Goal: Information Seeking & Learning: Learn about a topic

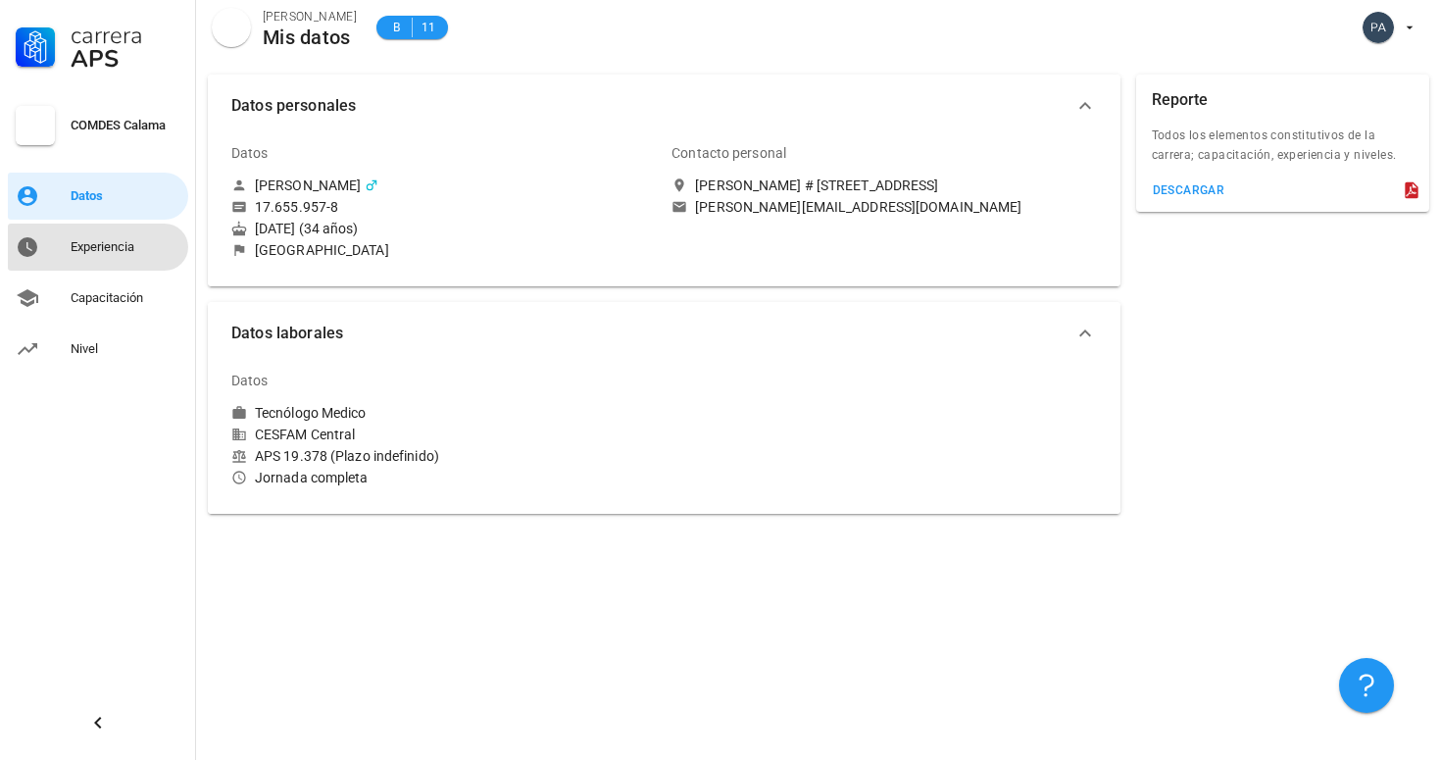
click at [98, 245] on div "Experiencia" at bounding box center [126, 247] width 110 height 16
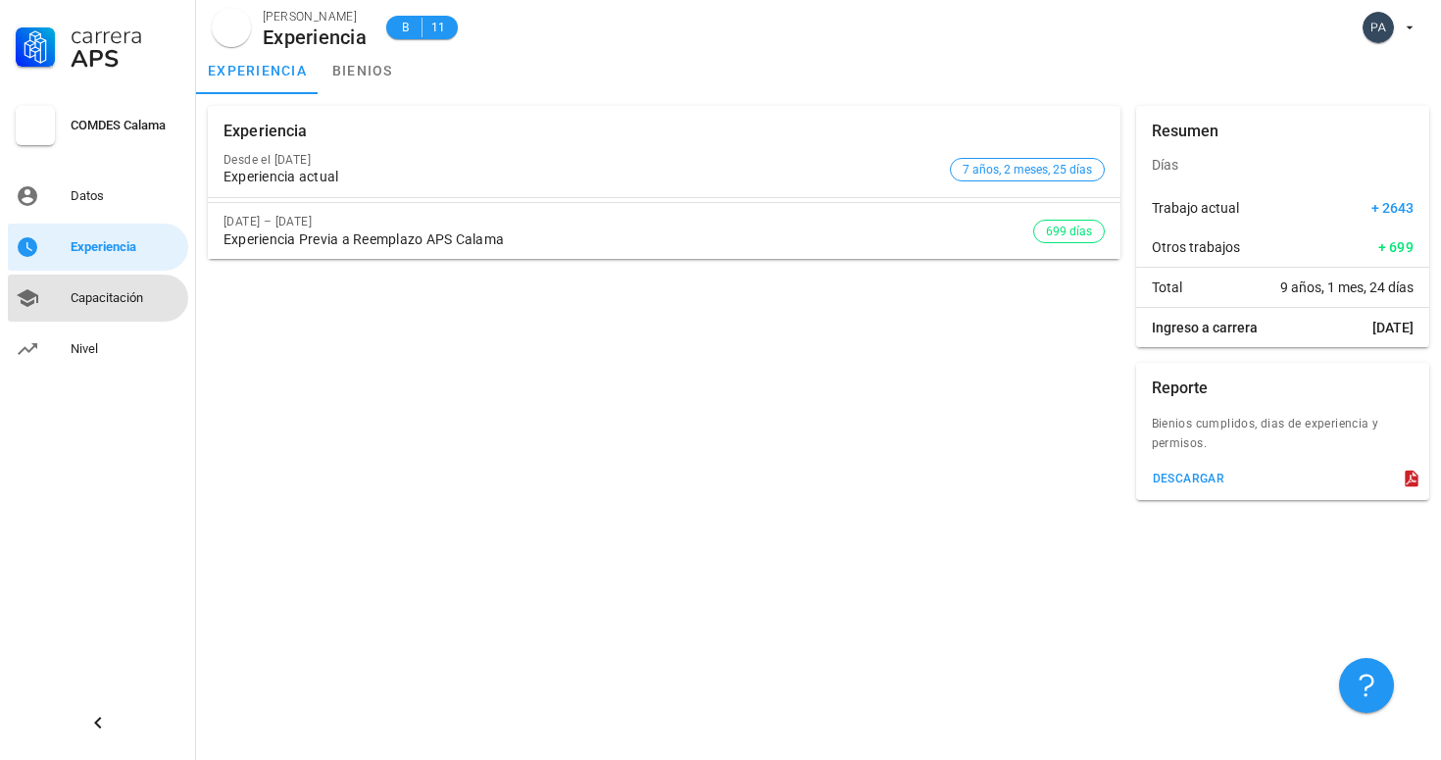
click at [128, 312] on div "Capacitación" at bounding box center [126, 297] width 110 height 31
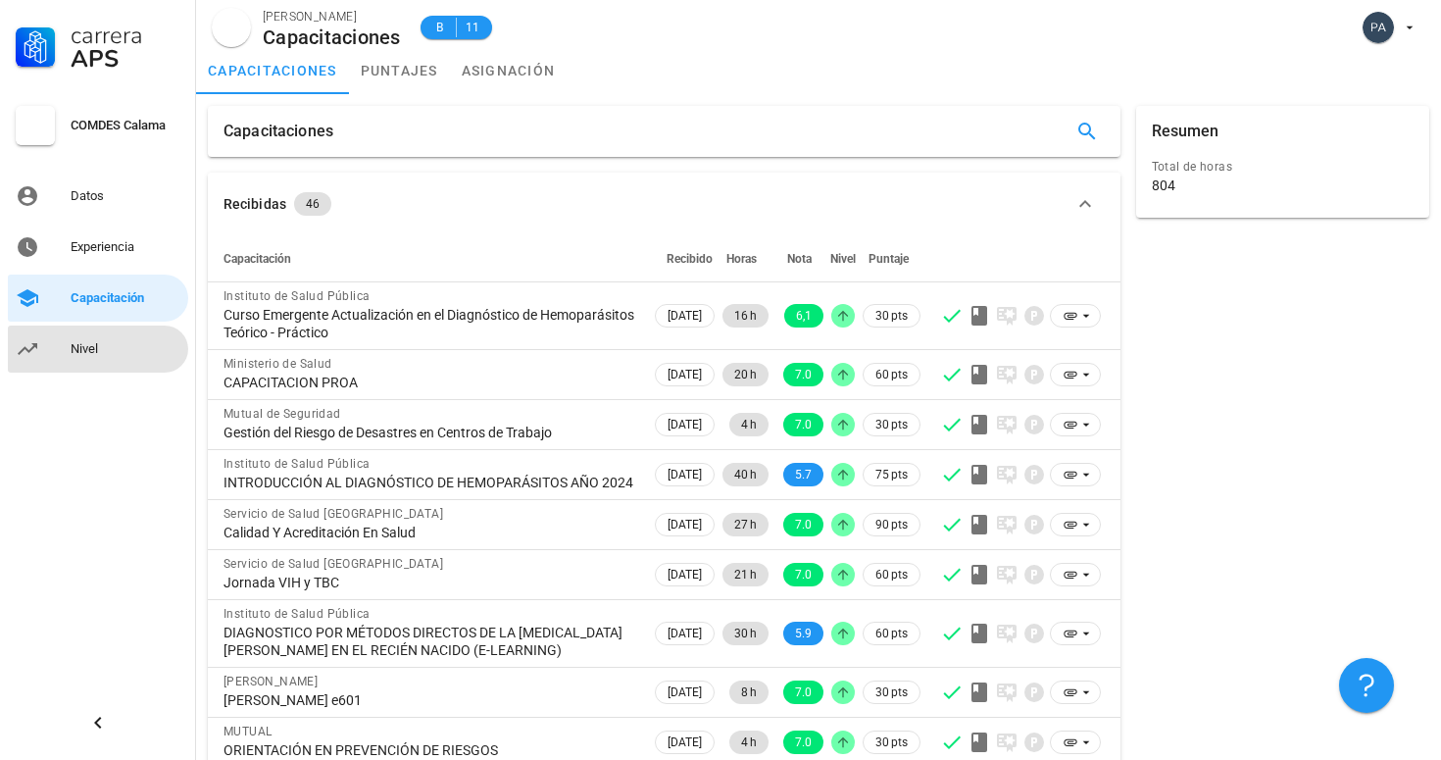
click at [114, 346] on div "Nivel" at bounding box center [126, 349] width 110 height 16
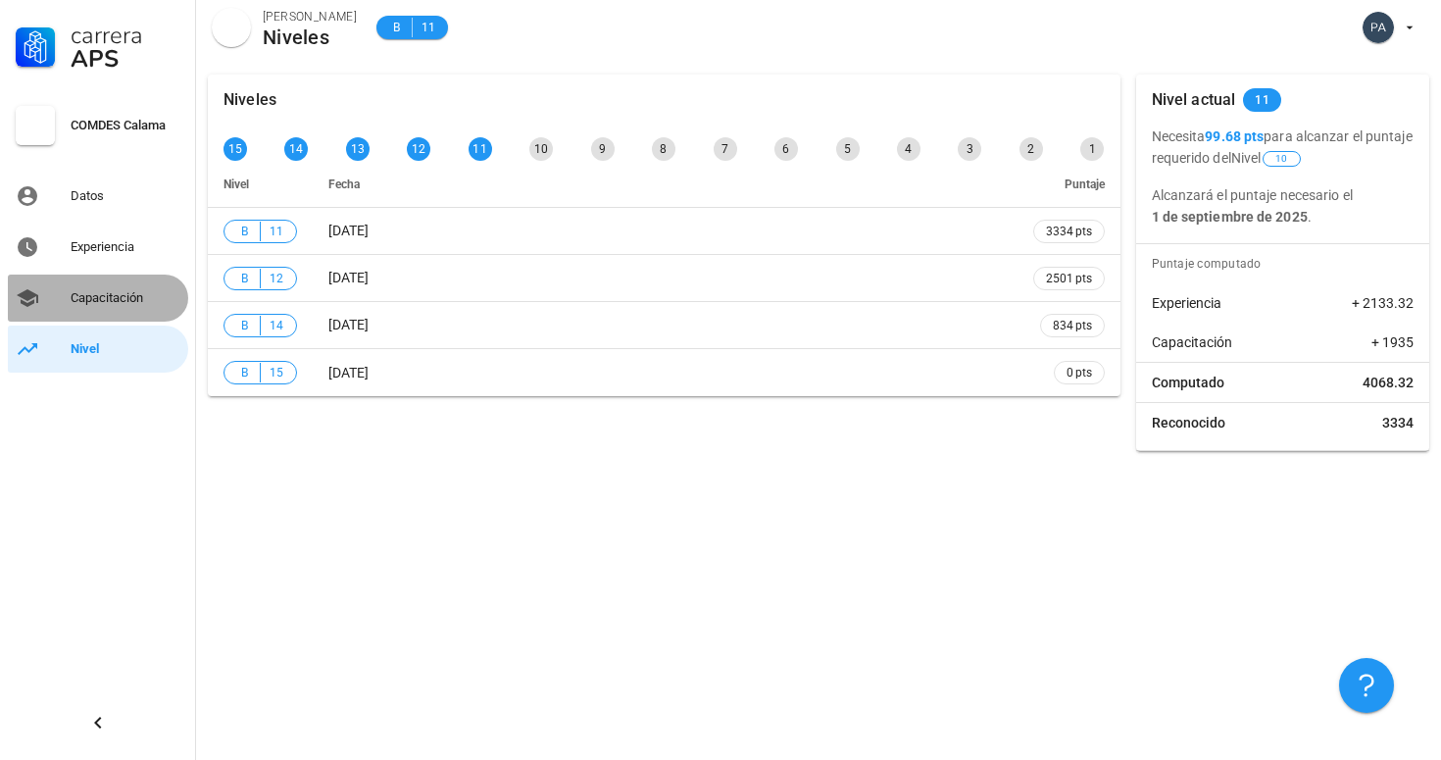
click at [78, 305] on div "Capacitación" at bounding box center [126, 298] width 110 height 16
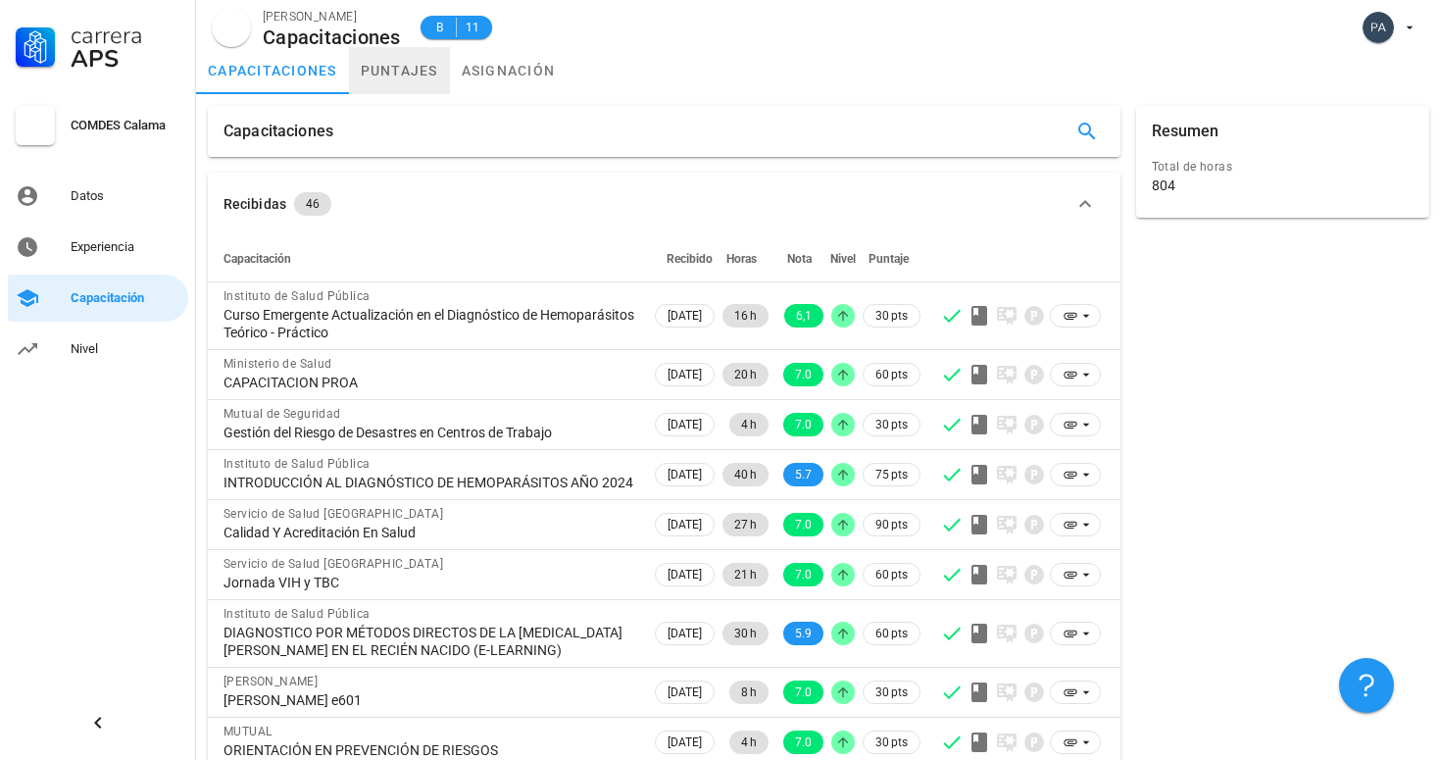
click at [399, 81] on link "puntajes" at bounding box center [399, 70] width 101 height 47
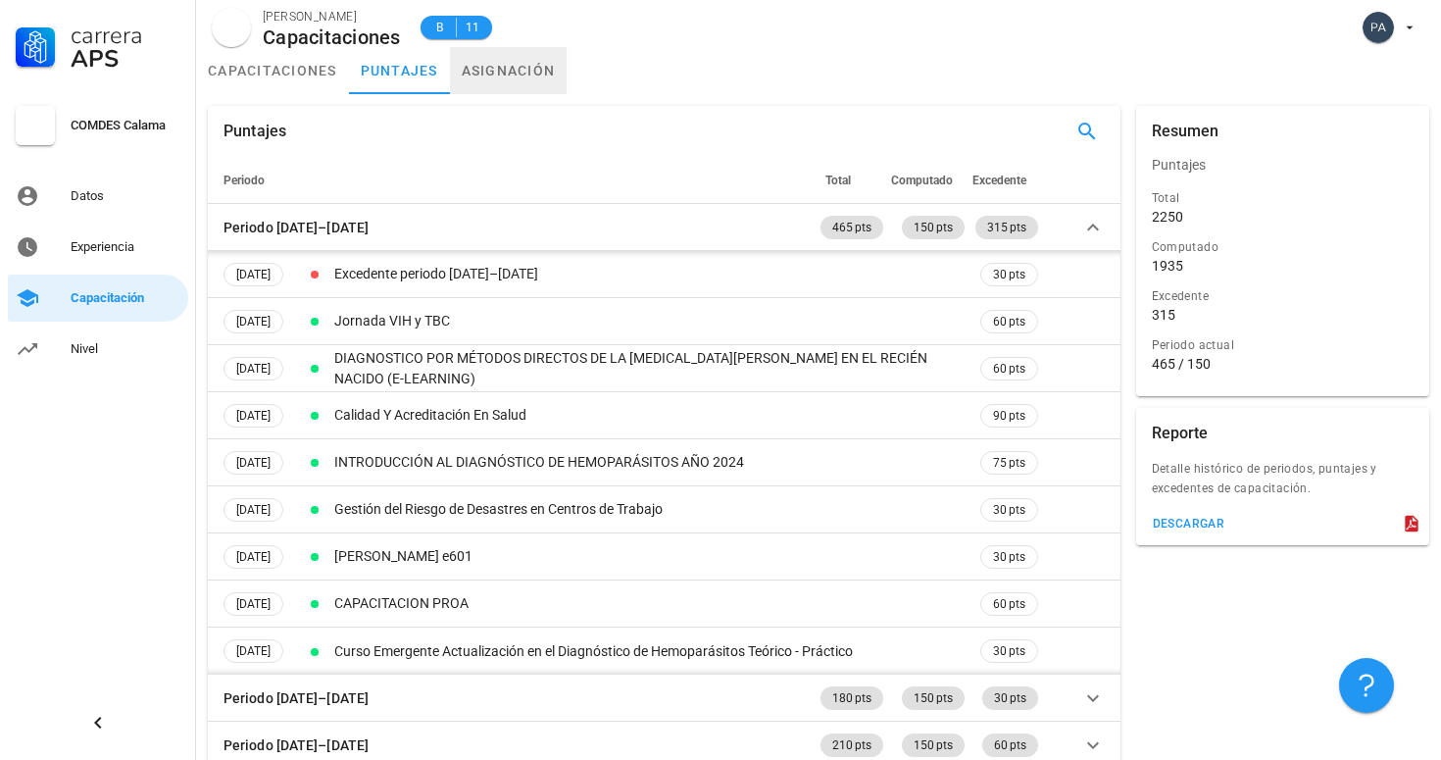
click at [477, 60] on link "asignación" at bounding box center [509, 70] width 118 height 47
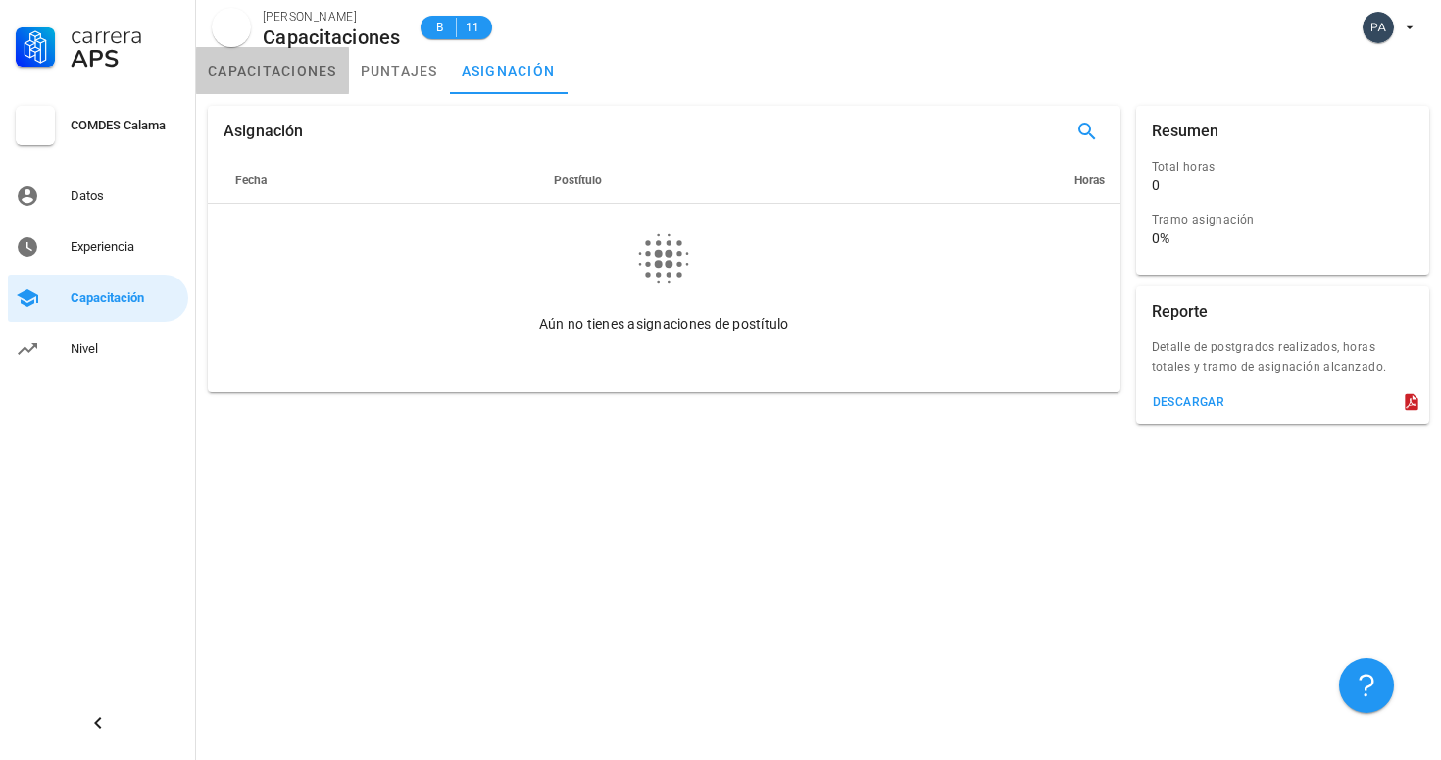
click at [294, 88] on link "capacitaciones" at bounding box center [272, 70] width 153 height 47
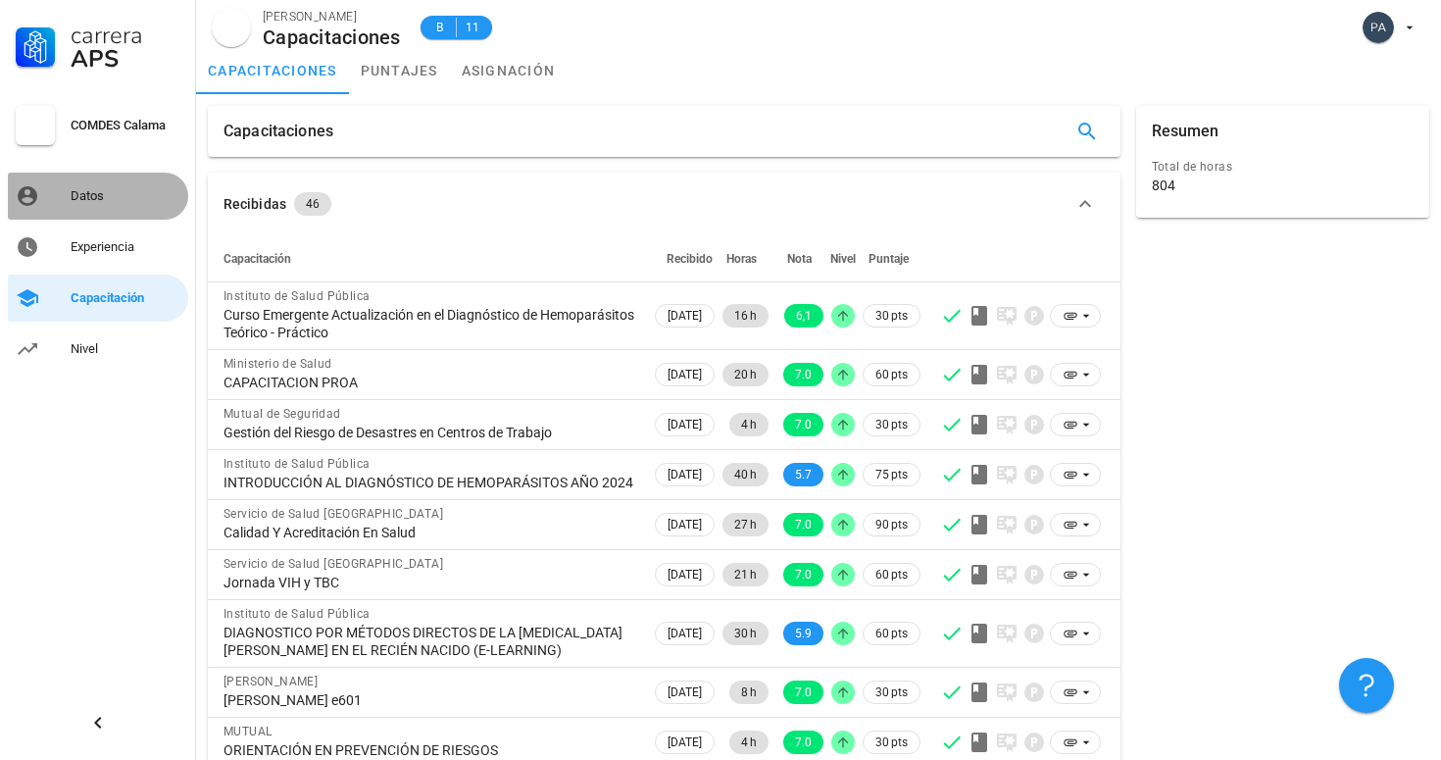
click at [151, 205] on div "Datos" at bounding box center [126, 195] width 110 height 31
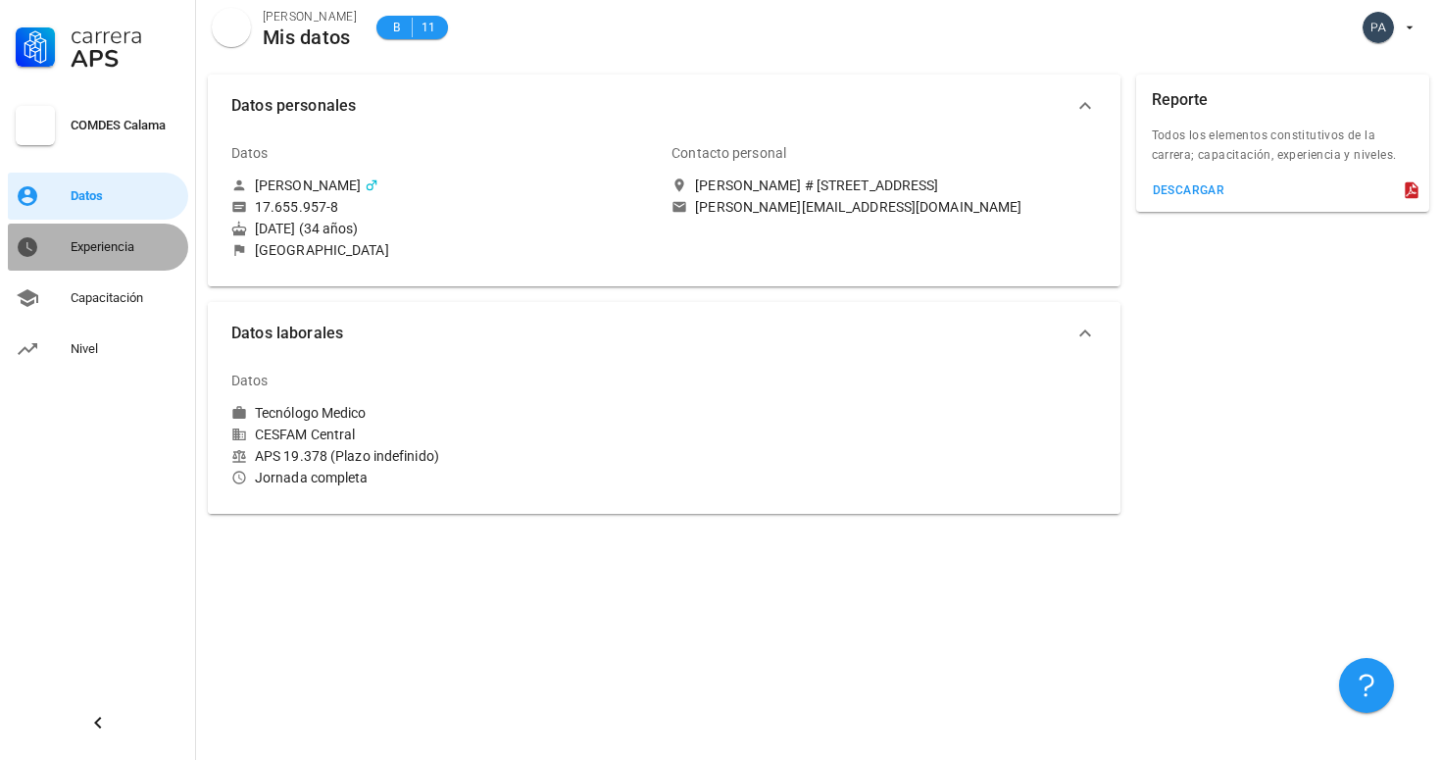
click at [139, 229] on link "Experiencia" at bounding box center [98, 247] width 180 height 47
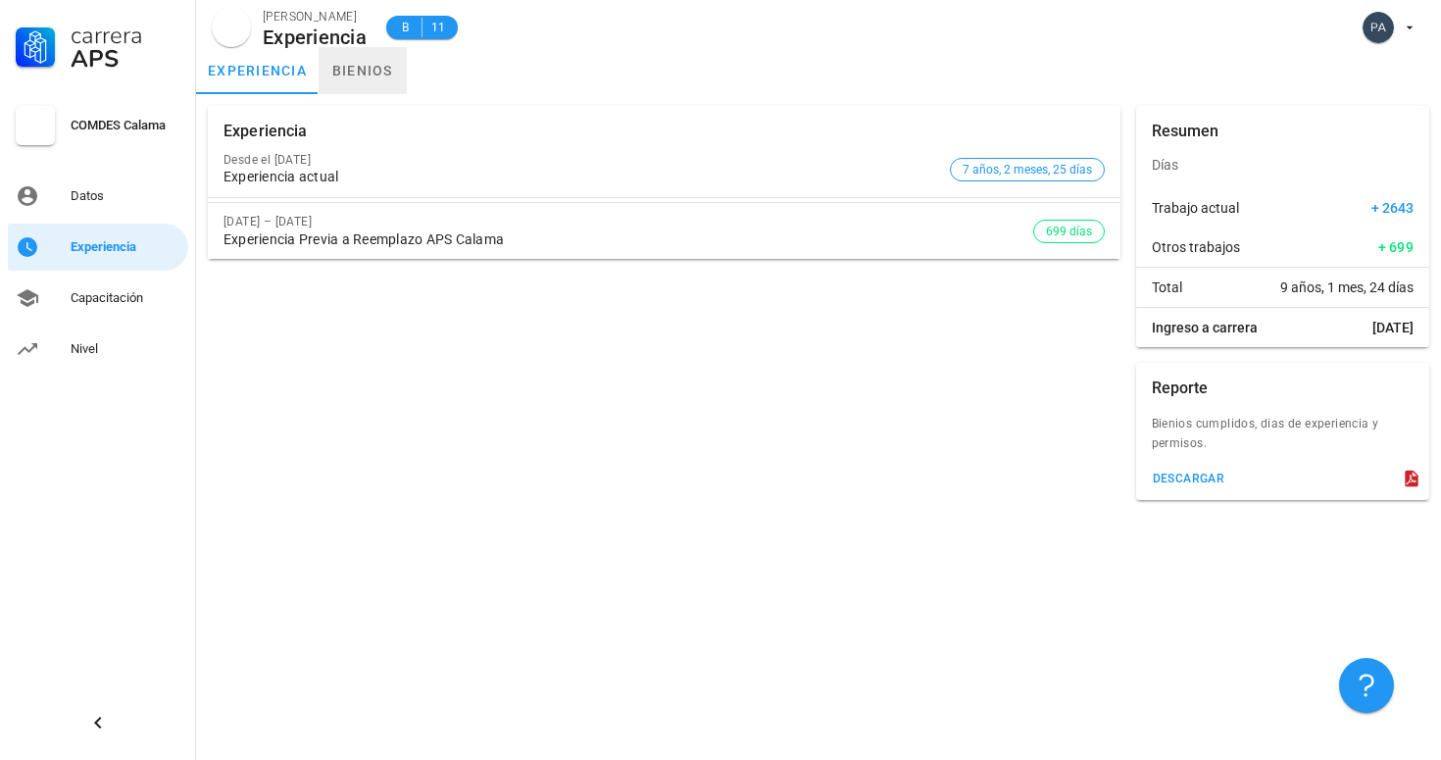
click at [354, 85] on link "bienios" at bounding box center [363, 70] width 88 height 47
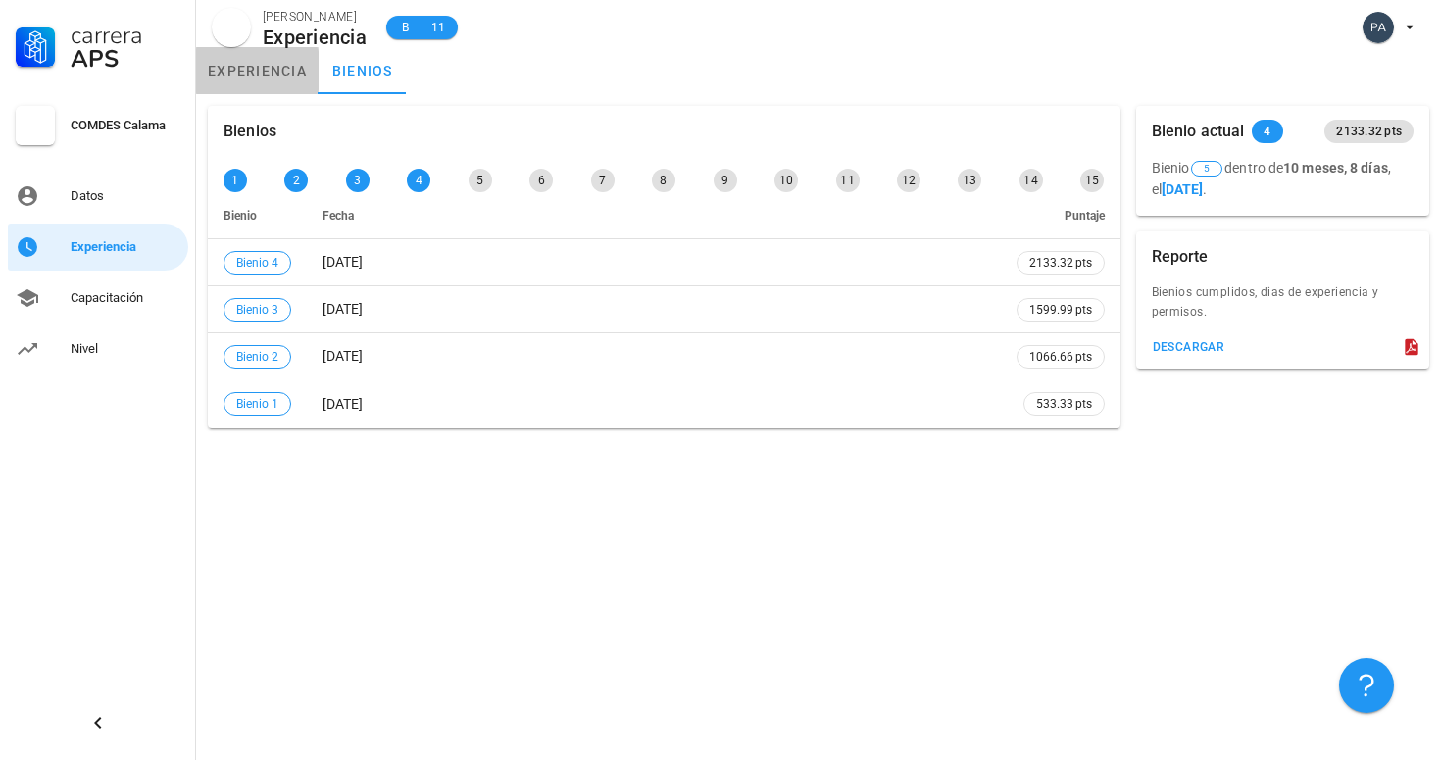
click at [289, 84] on link "experiencia" at bounding box center [257, 70] width 123 height 47
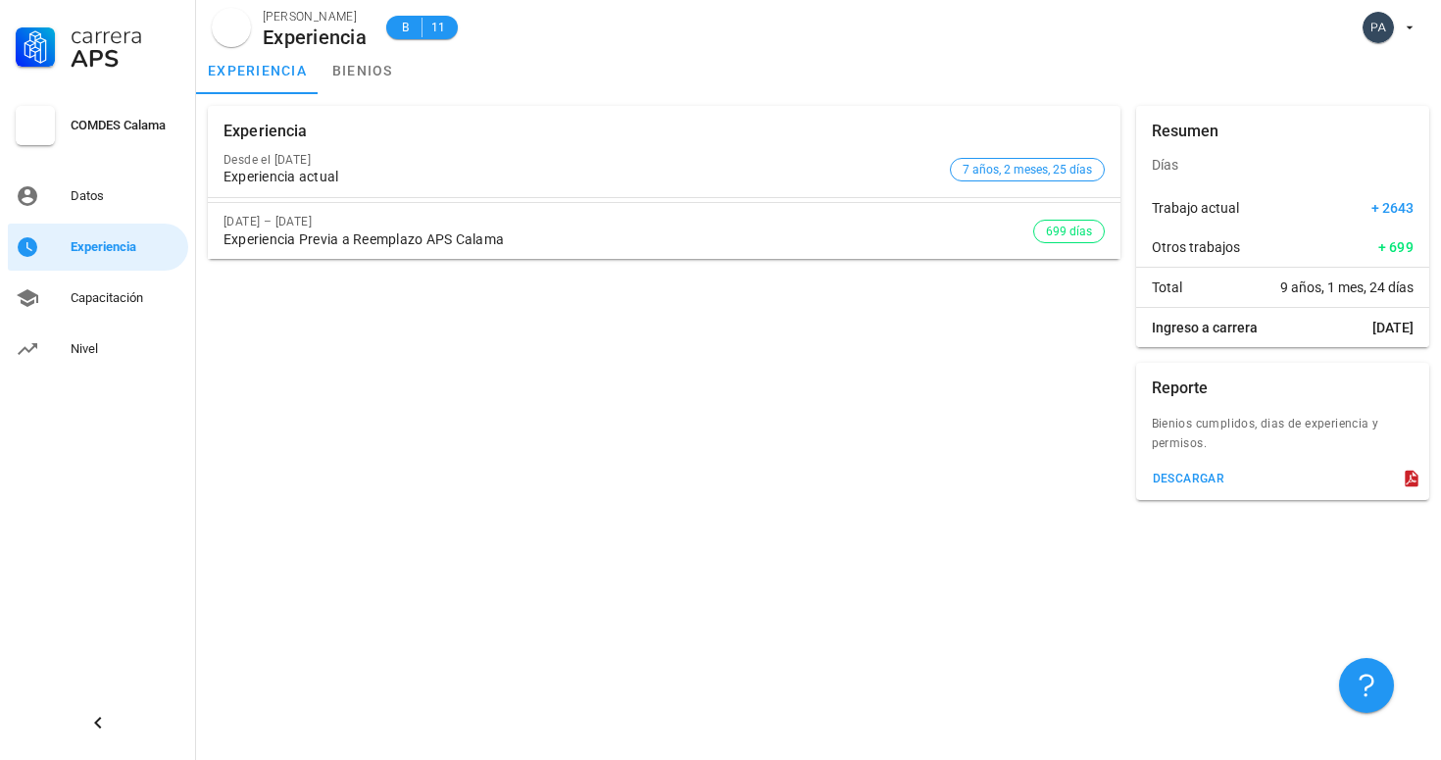
click at [307, 163] on div "Desde el [DATE]" at bounding box center [583, 160] width 719 height 14
click at [499, 243] on div "Experiencia Previa a Reemplazo APS Calama" at bounding box center [629, 239] width 810 height 17
click at [114, 316] on link "Capacitación" at bounding box center [98, 298] width 180 height 47
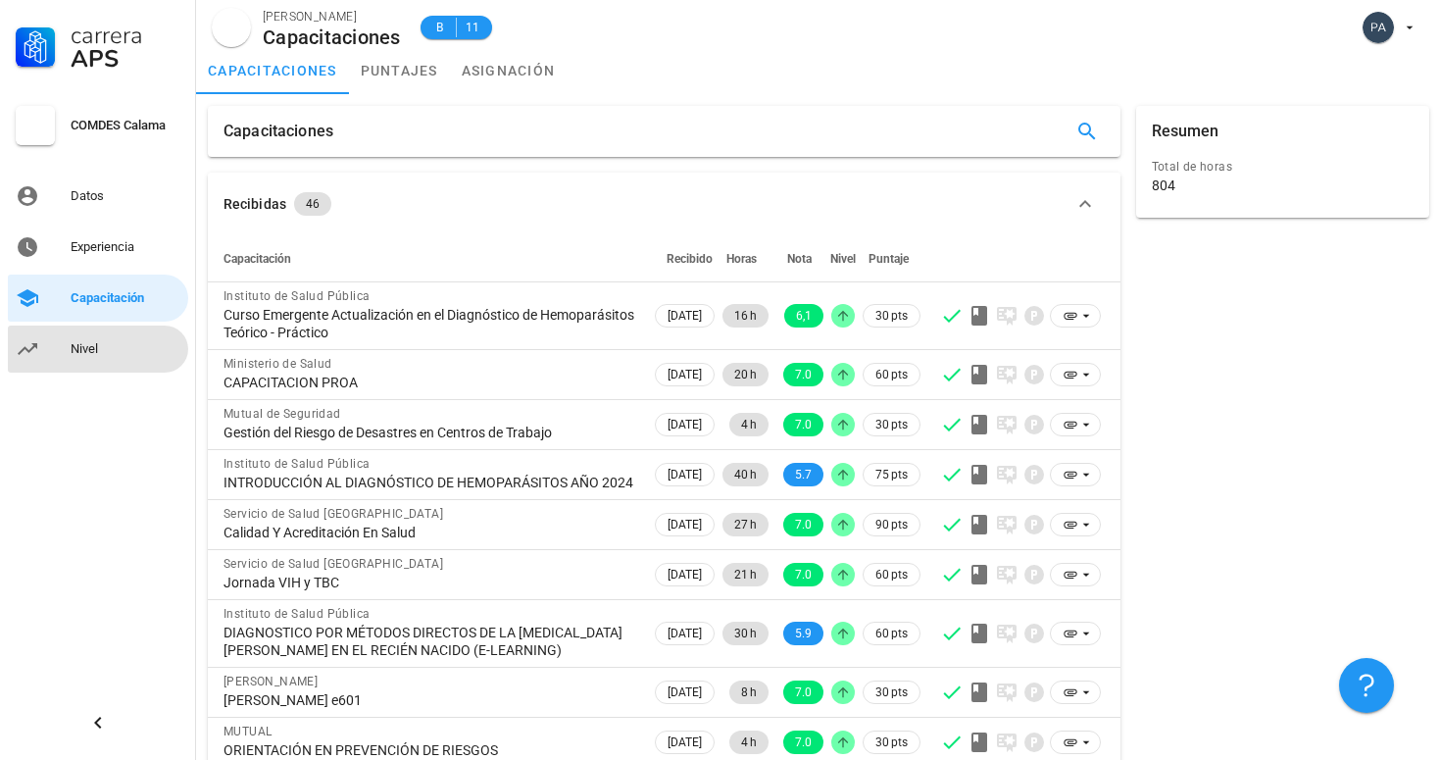
click at [126, 347] on div "Nivel" at bounding box center [126, 349] width 110 height 16
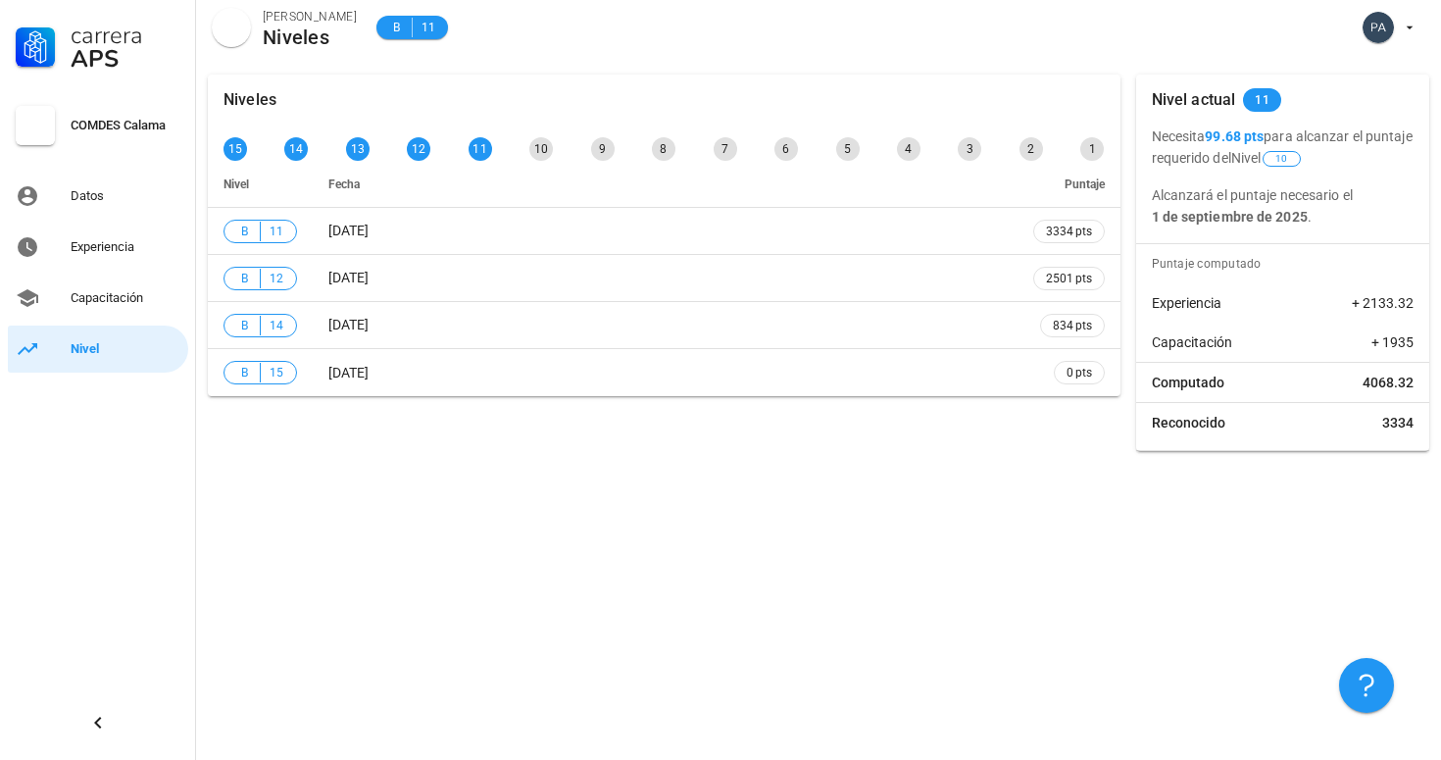
drag, startPoint x: 1209, startPoint y: 144, endPoint x: 1261, endPoint y: 150, distance: 52.3
click at [1261, 149] on p "Necesita 99.68 pts para alcanzar el puntaje requerido del Nivel 10" at bounding box center [1283, 147] width 263 height 43
click at [130, 297] on div "Capacitación" at bounding box center [126, 298] width 110 height 16
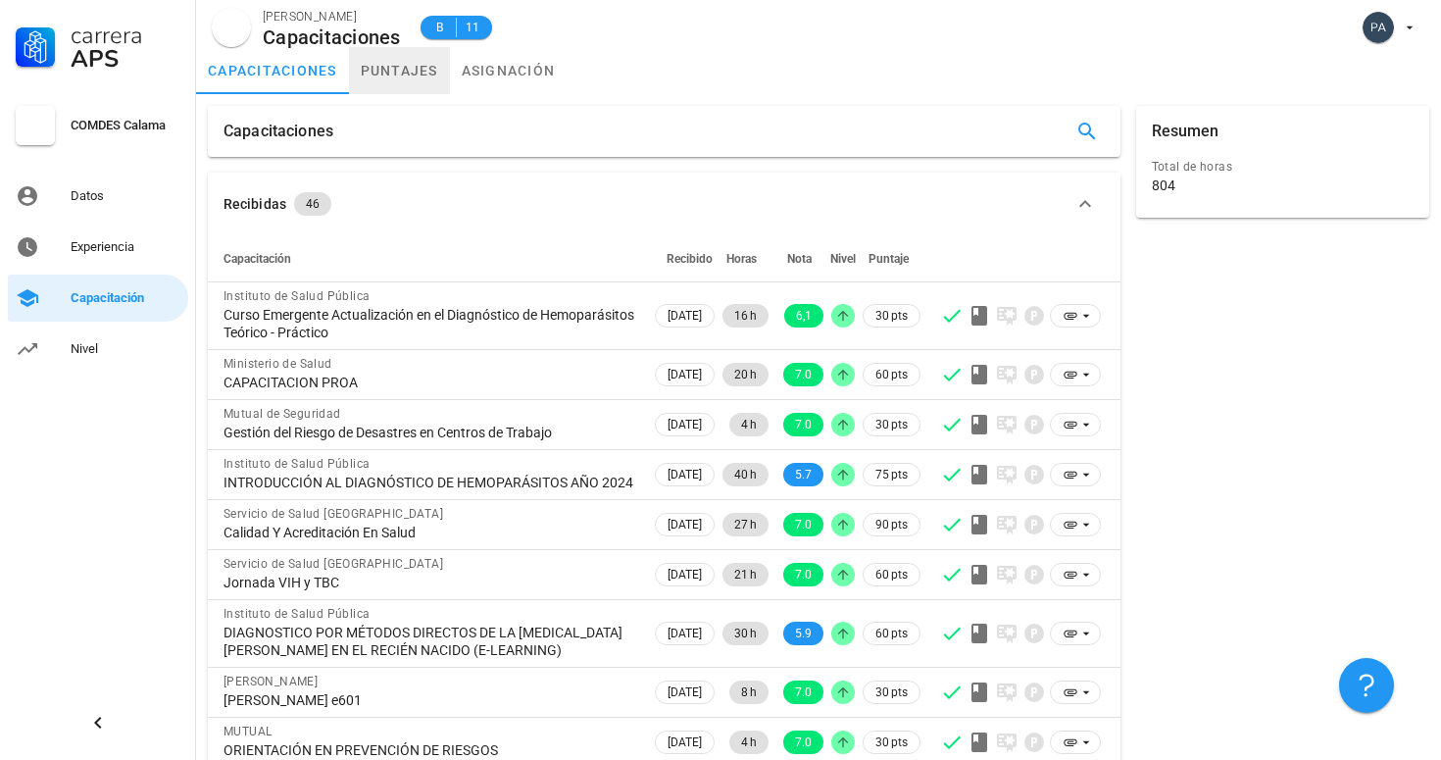
click at [413, 72] on link "puntajes" at bounding box center [399, 70] width 101 height 47
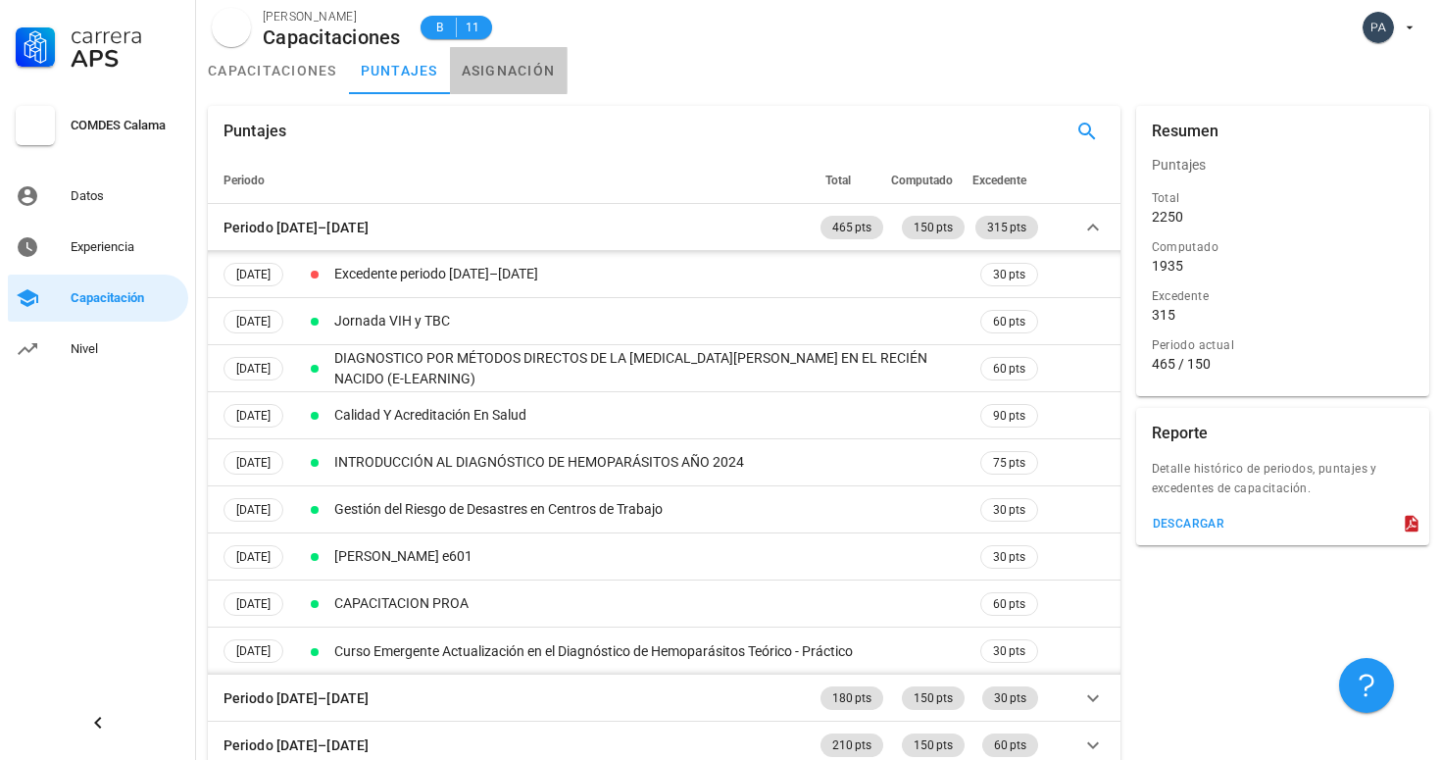
click at [527, 74] on link "asignación" at bounding box center [509, 70] width 118 height 47
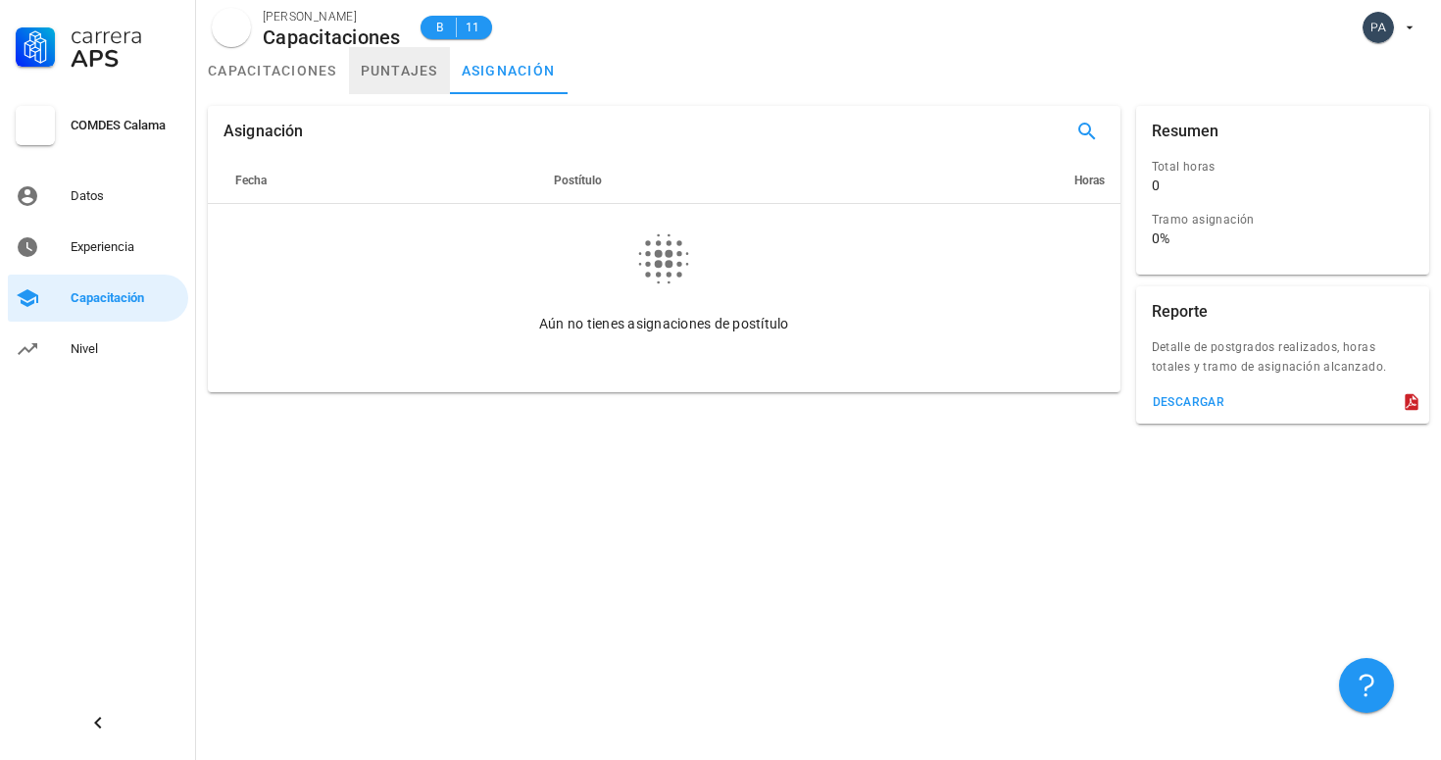
click at [414, 87] on link "puntajes" at bounding box center [399, 70] width 101 height 47
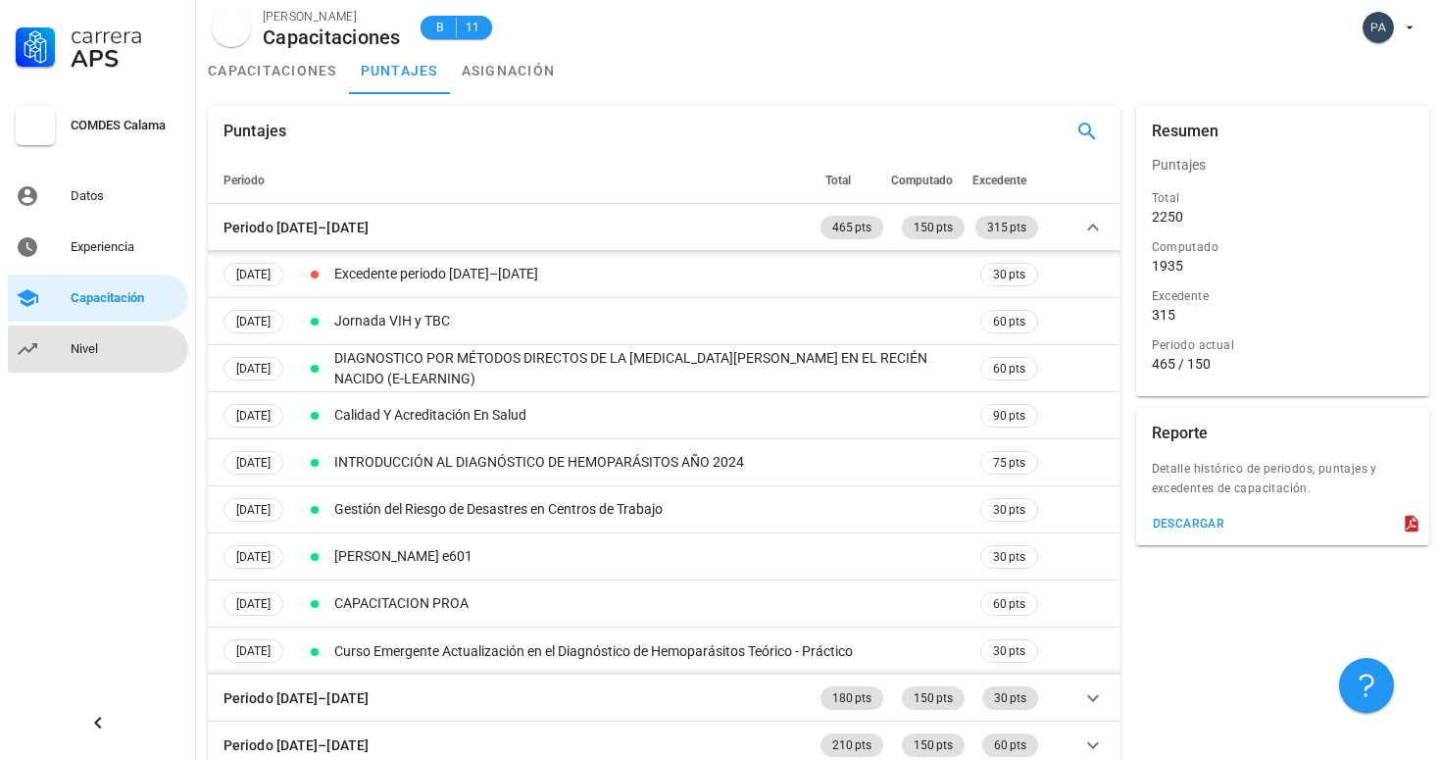
click at [108, 335] on div "Nivel" at bounding box center [126, 348] width 110 height 31
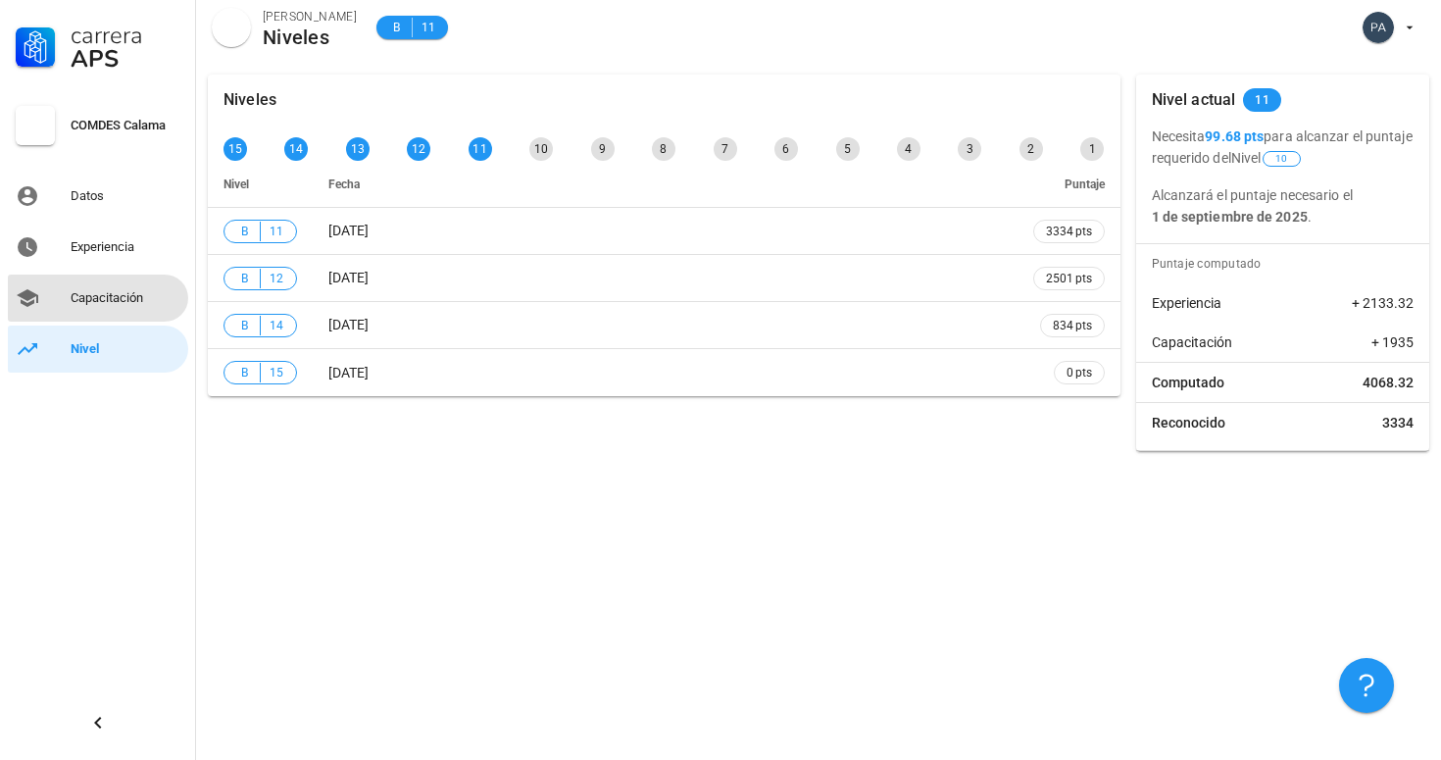
click at [128, 309] on div "Capacitación" at bounding box center [126, 297] width 110 height 31
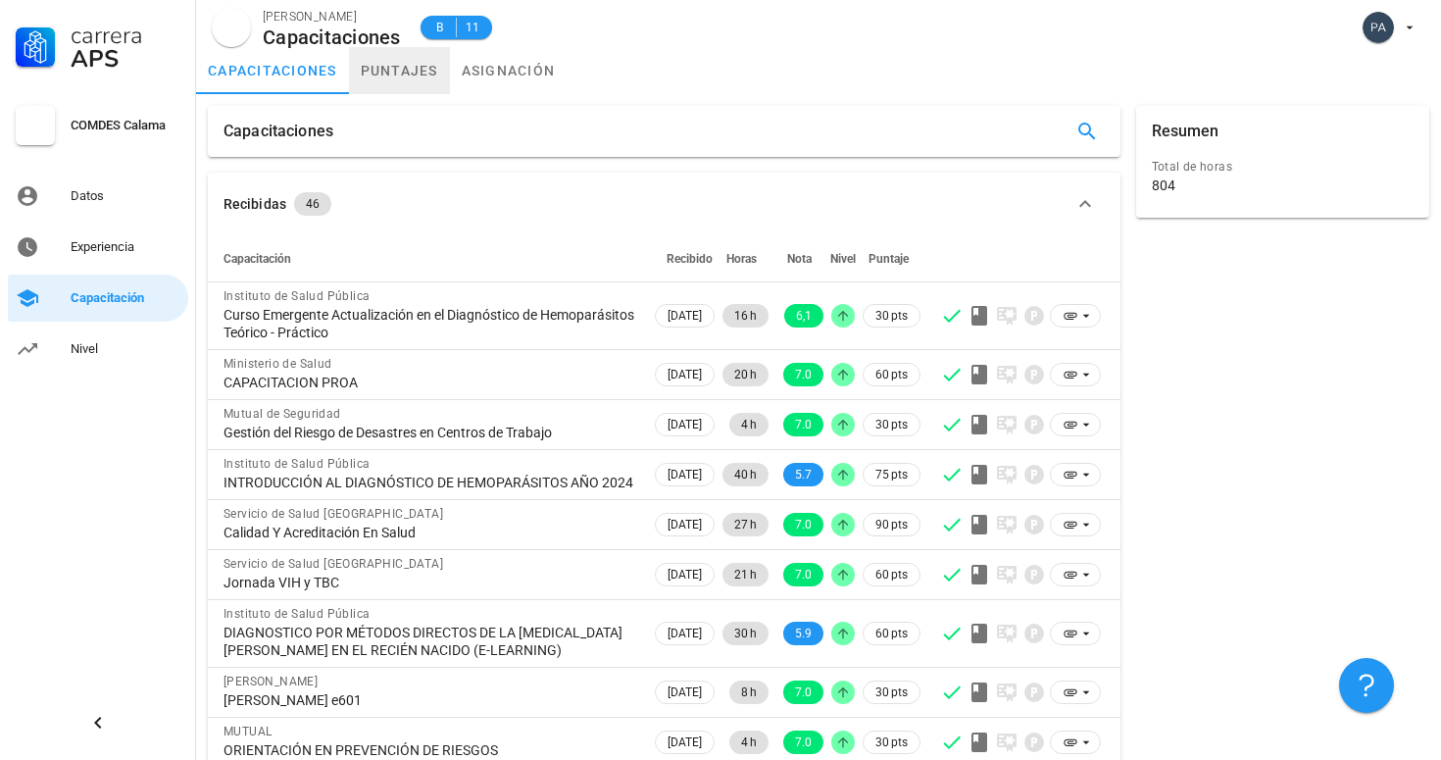
click at [402, 71] on link "puntajes" at bounding box center [399, 70] width 101 height 47
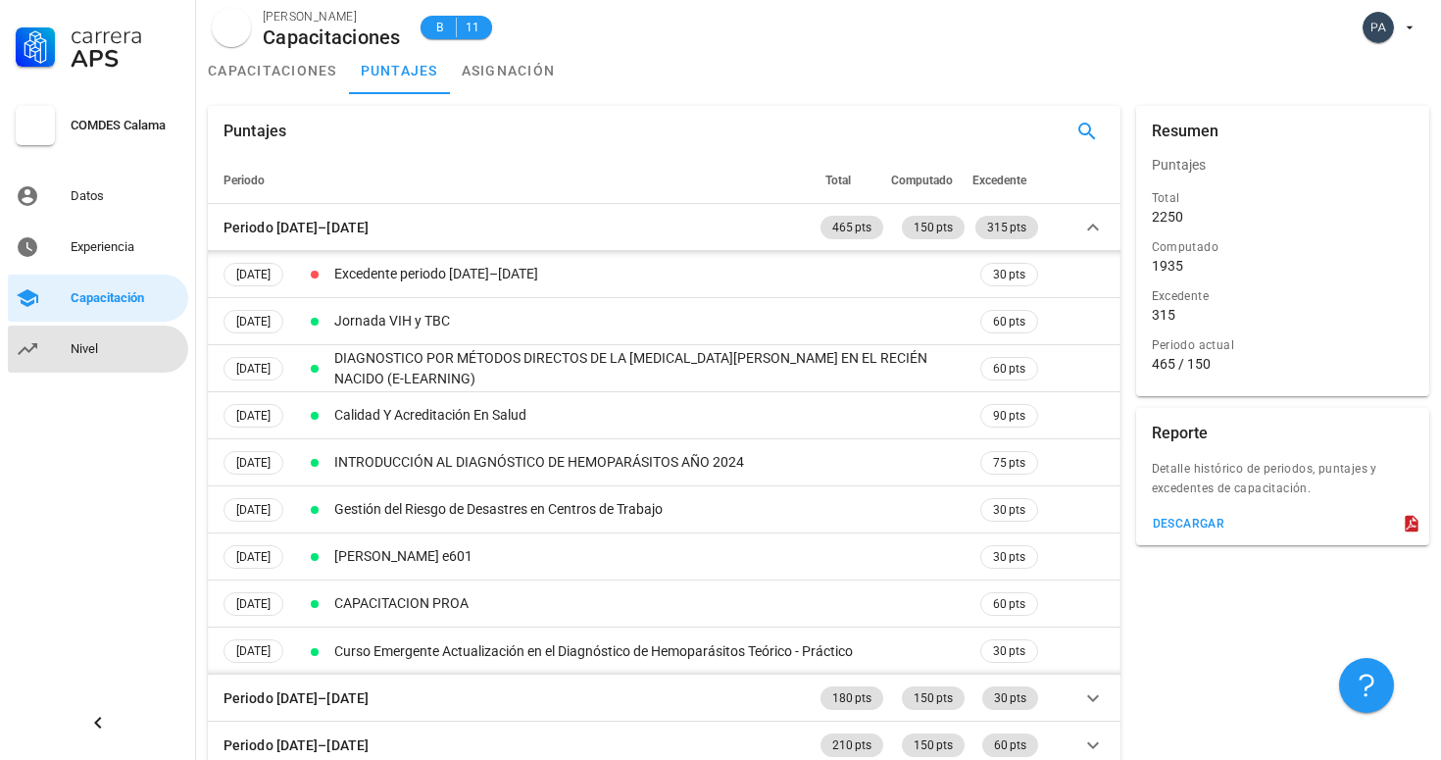
click at [126, 331] on link "Nivel" at bounding box center [98, 349] width 180 height 47
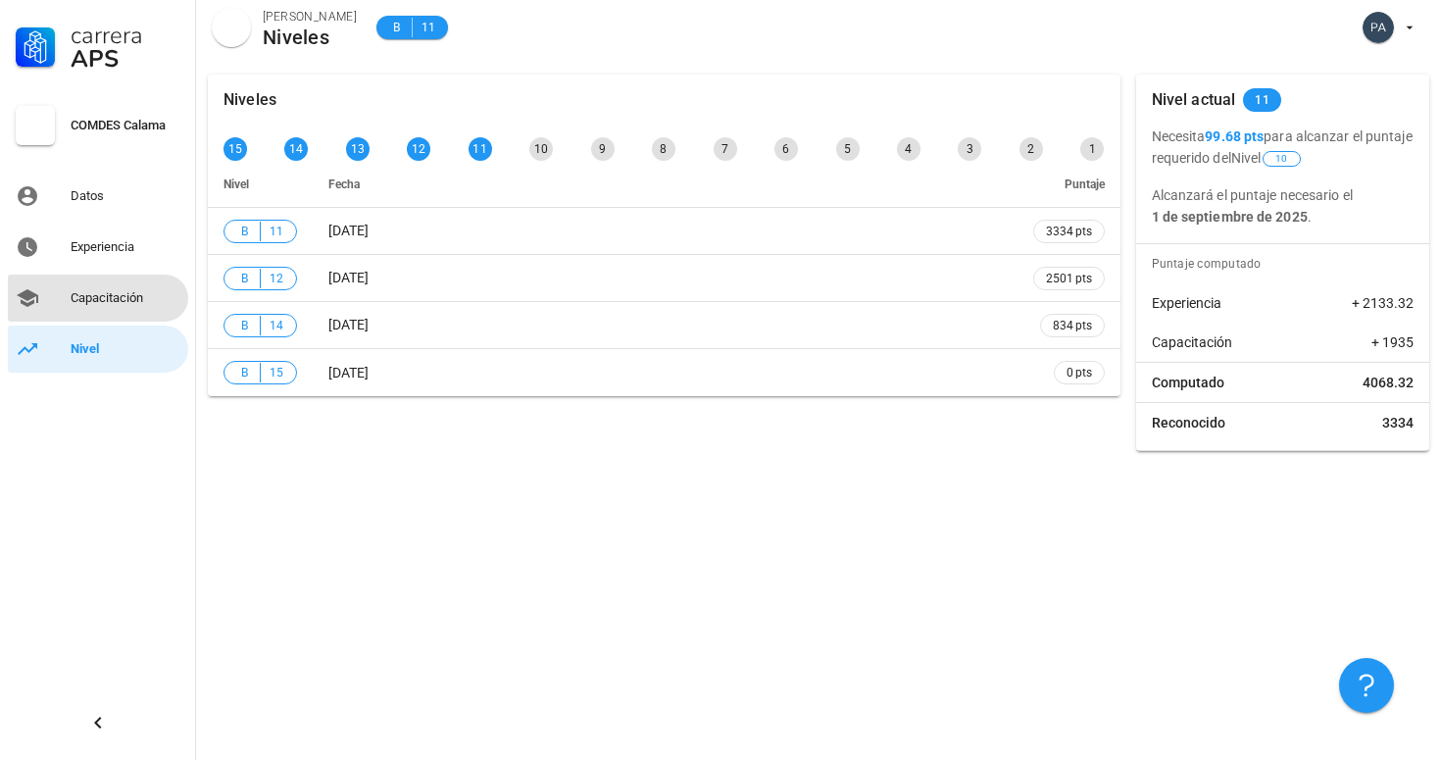
click at [56, 294] on link "Capacitación" at bounding box center [98, 298] width 180 height 47
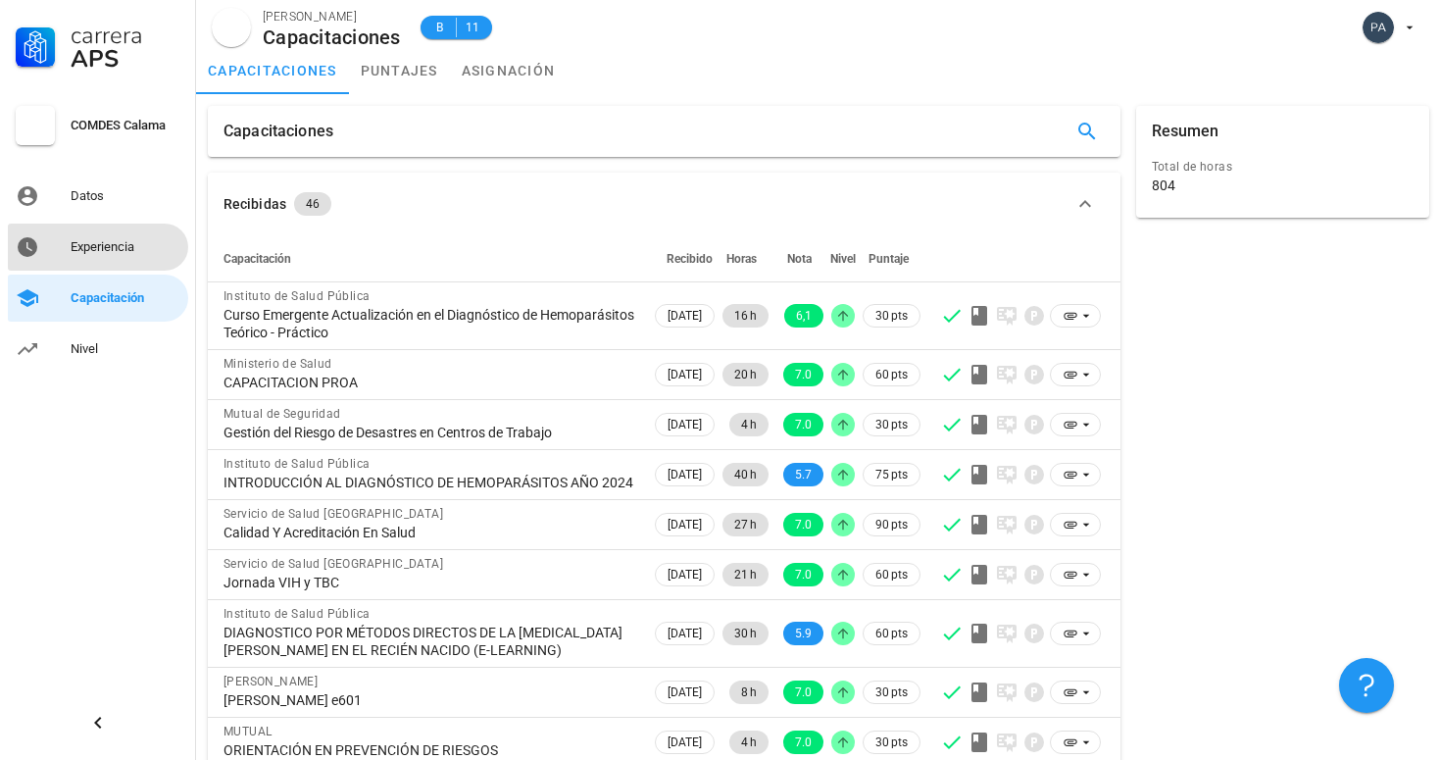
click at [79, 260] on div "Experiencia" at bounding box center [126, 246] width 110 height 31
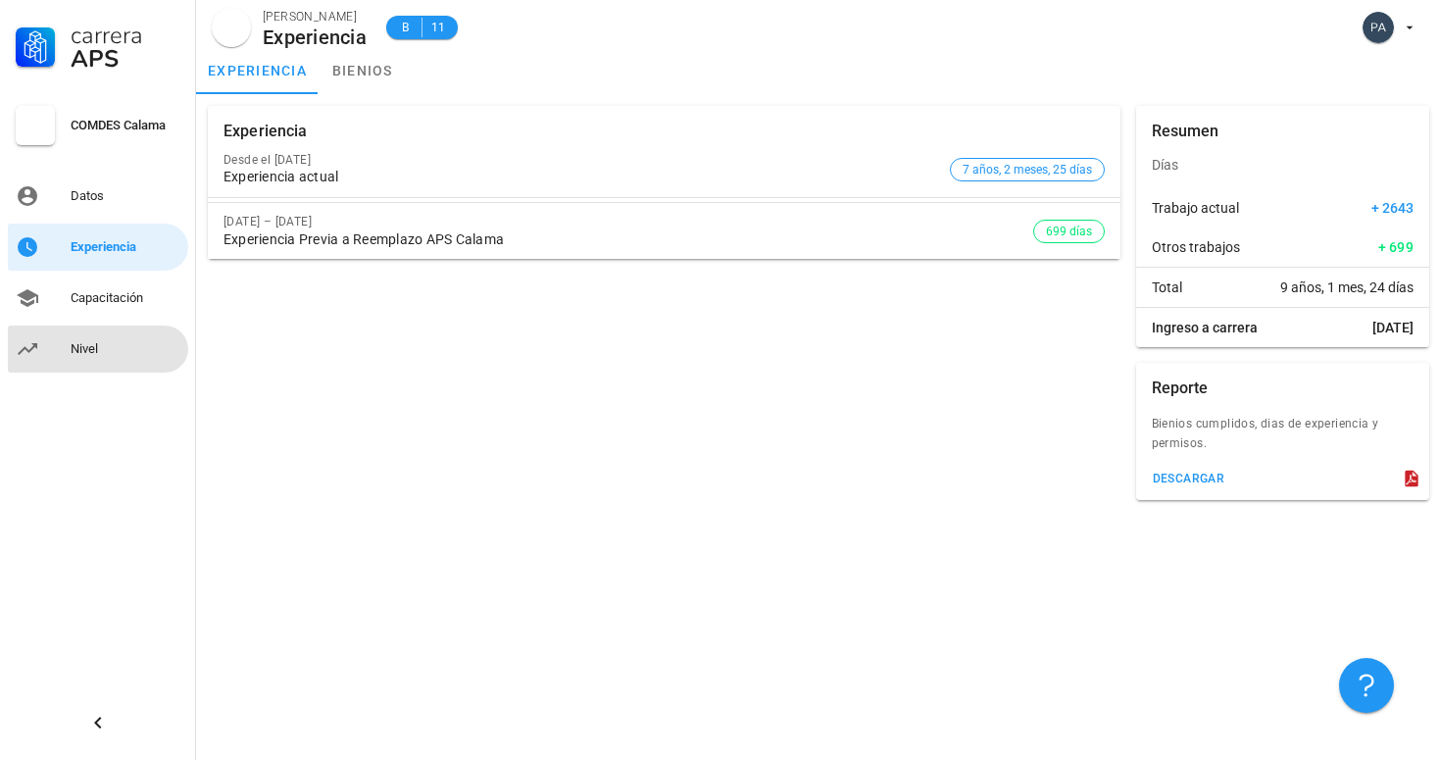
click at [64, 347] on link "Nivel" at bounding box center [98, 349] width 180 height 47
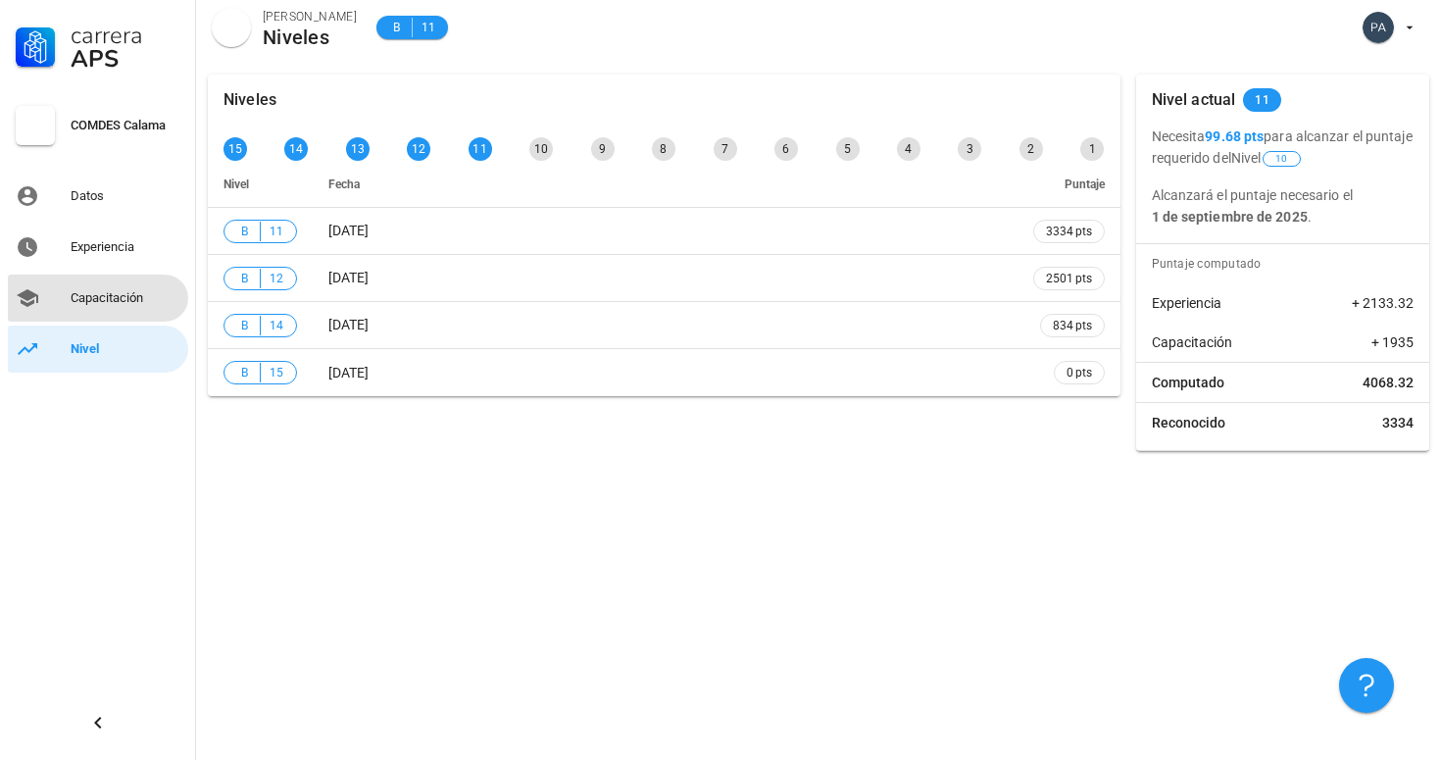
click at [120, 293] on div "Capacitación" at bounding box center [126, 298] width 110 height 16
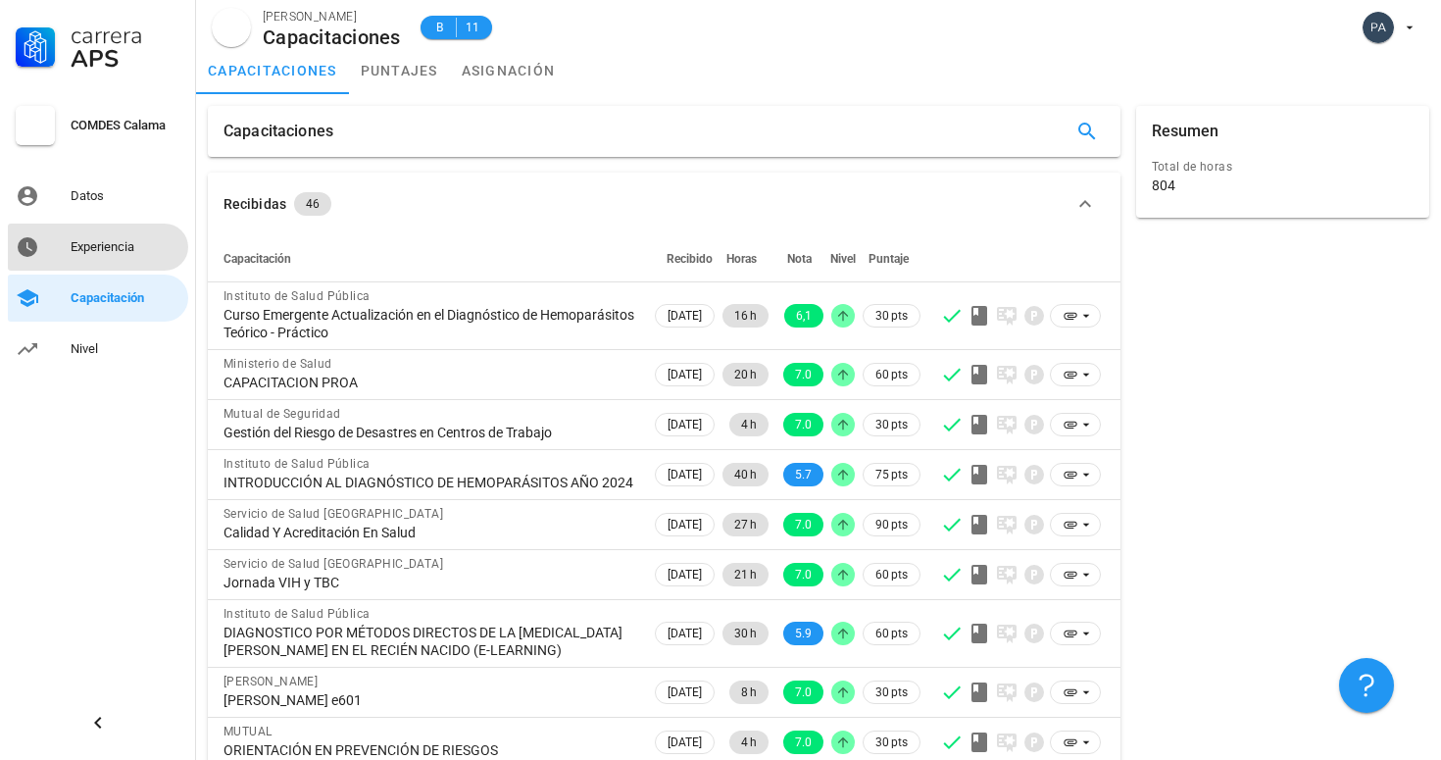
click at [110, 240] on div "Experiencia" at bounding box center [126, 247] width 110 height 16
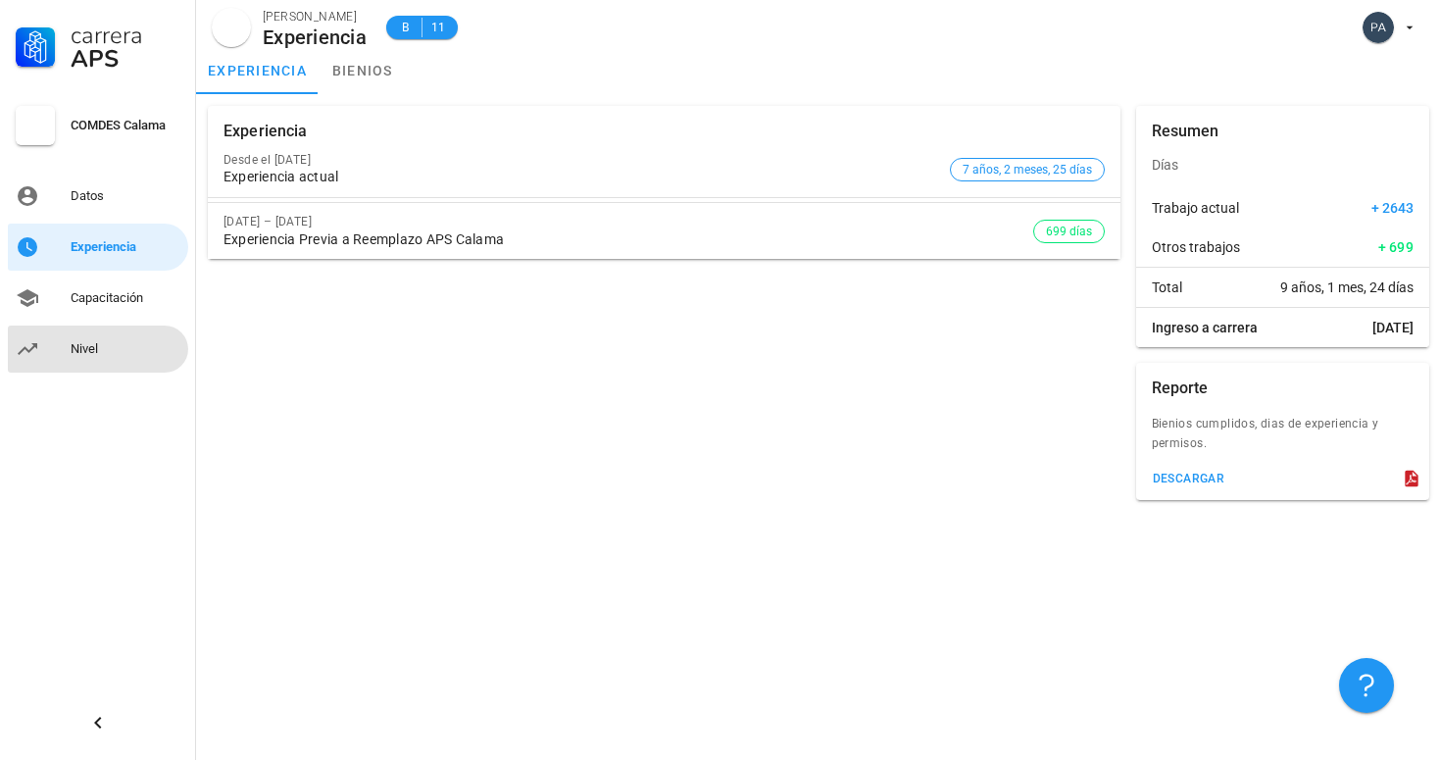
click at [102, 326] on link "Nivel" at bounding box center [98, 349] width 180 height 47
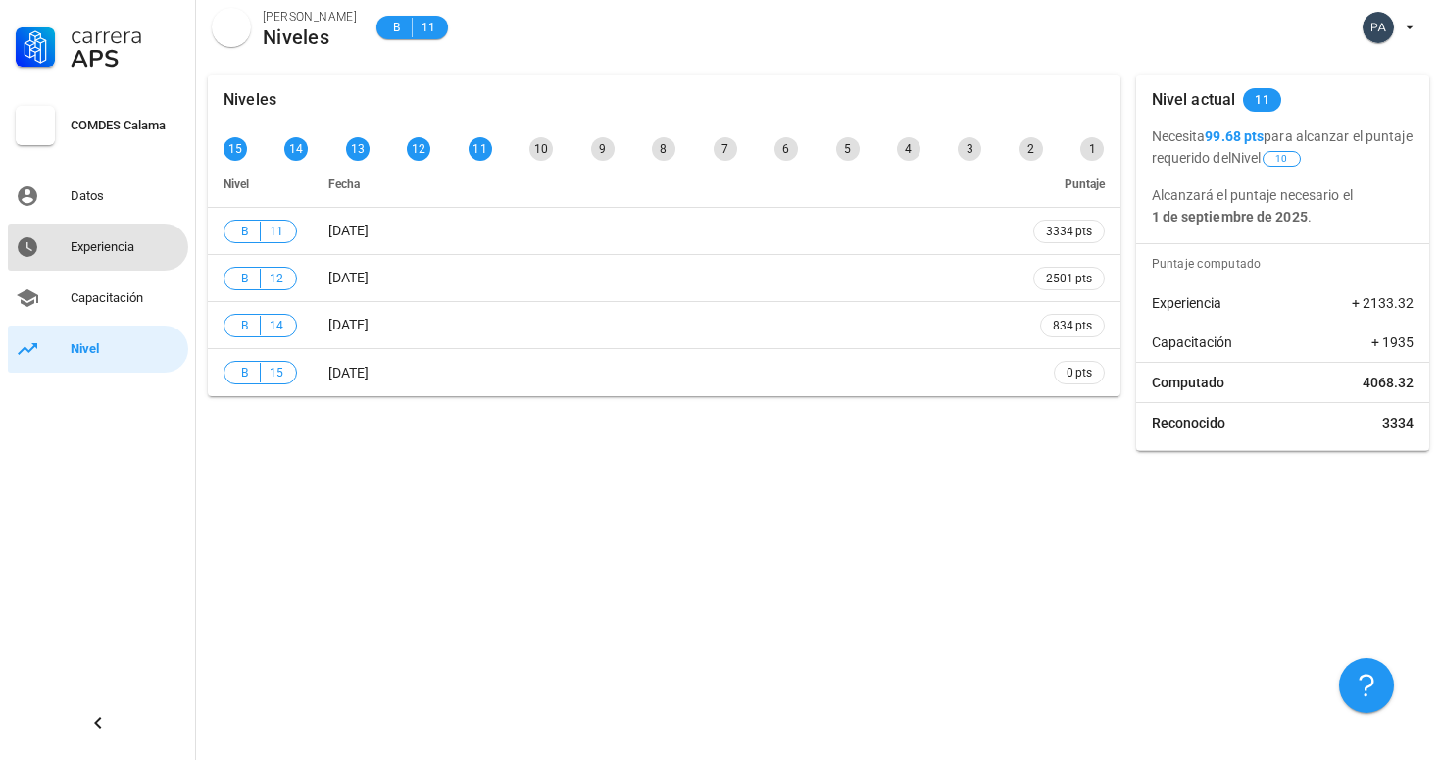
click at [91, 257] on div "Experiencia" at bounding box center [126, 246] width 110 height 31
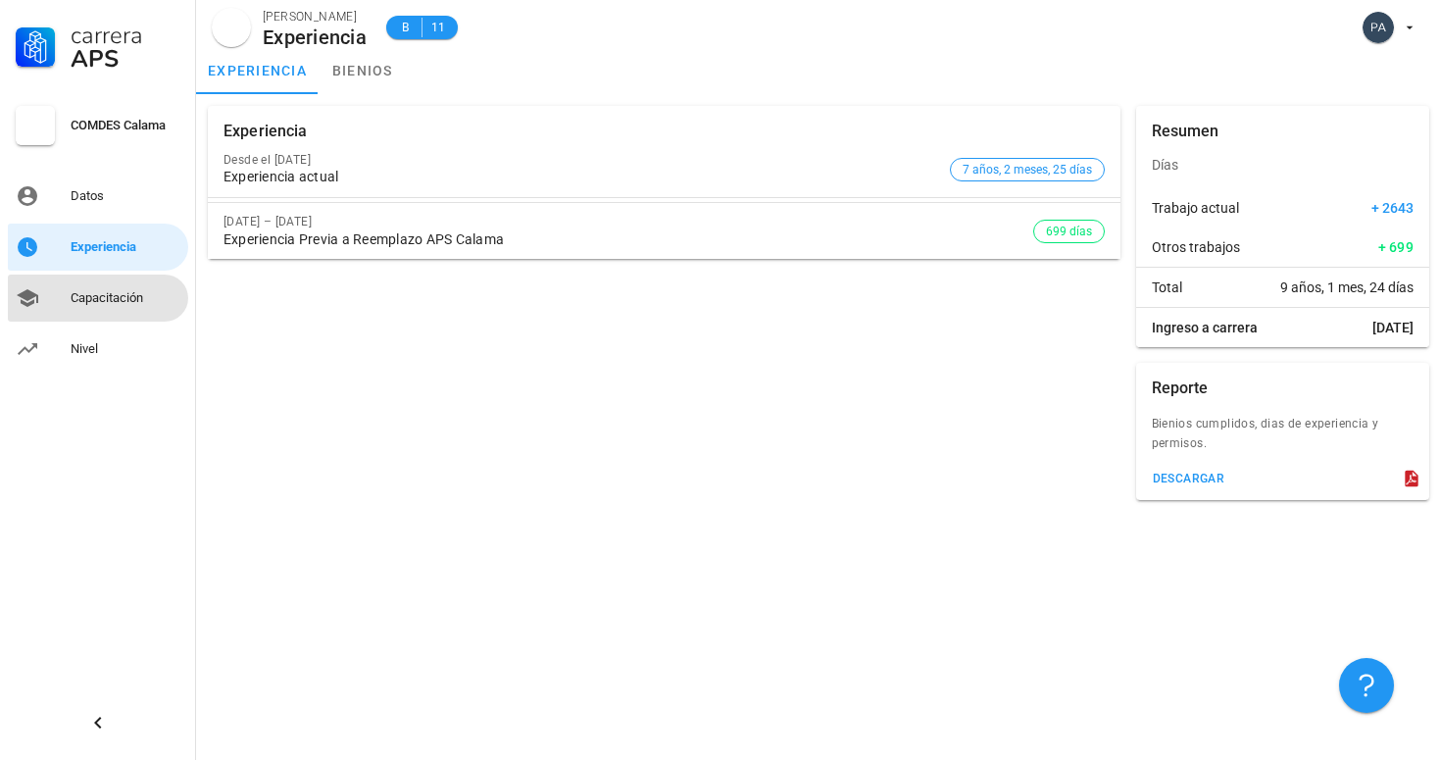
click at [126, 296] on div "Capacitación" at bounding box center [126, 298] width 110 height 16
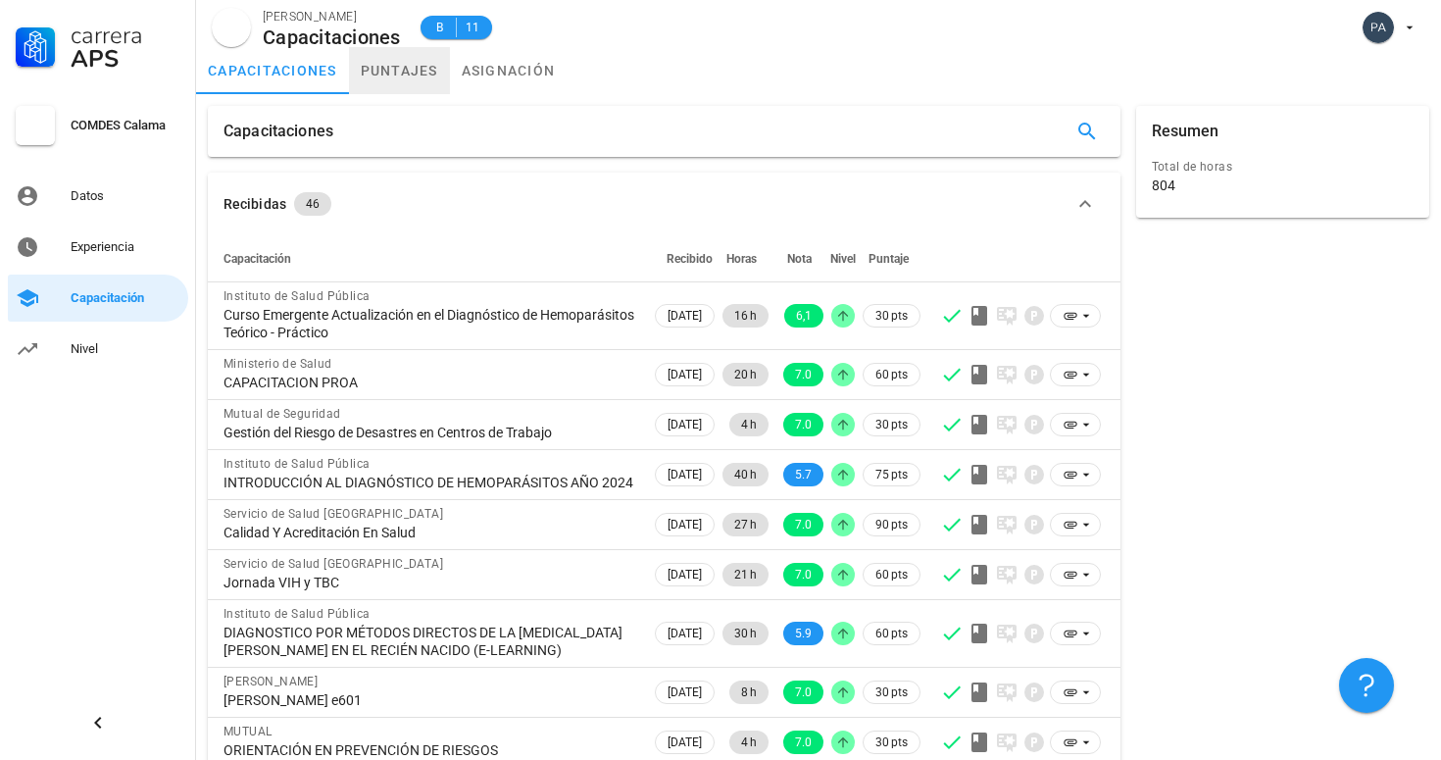
click at [406, 73] on link "puntajes" at bounding box center [399, 70] width 101 height 47
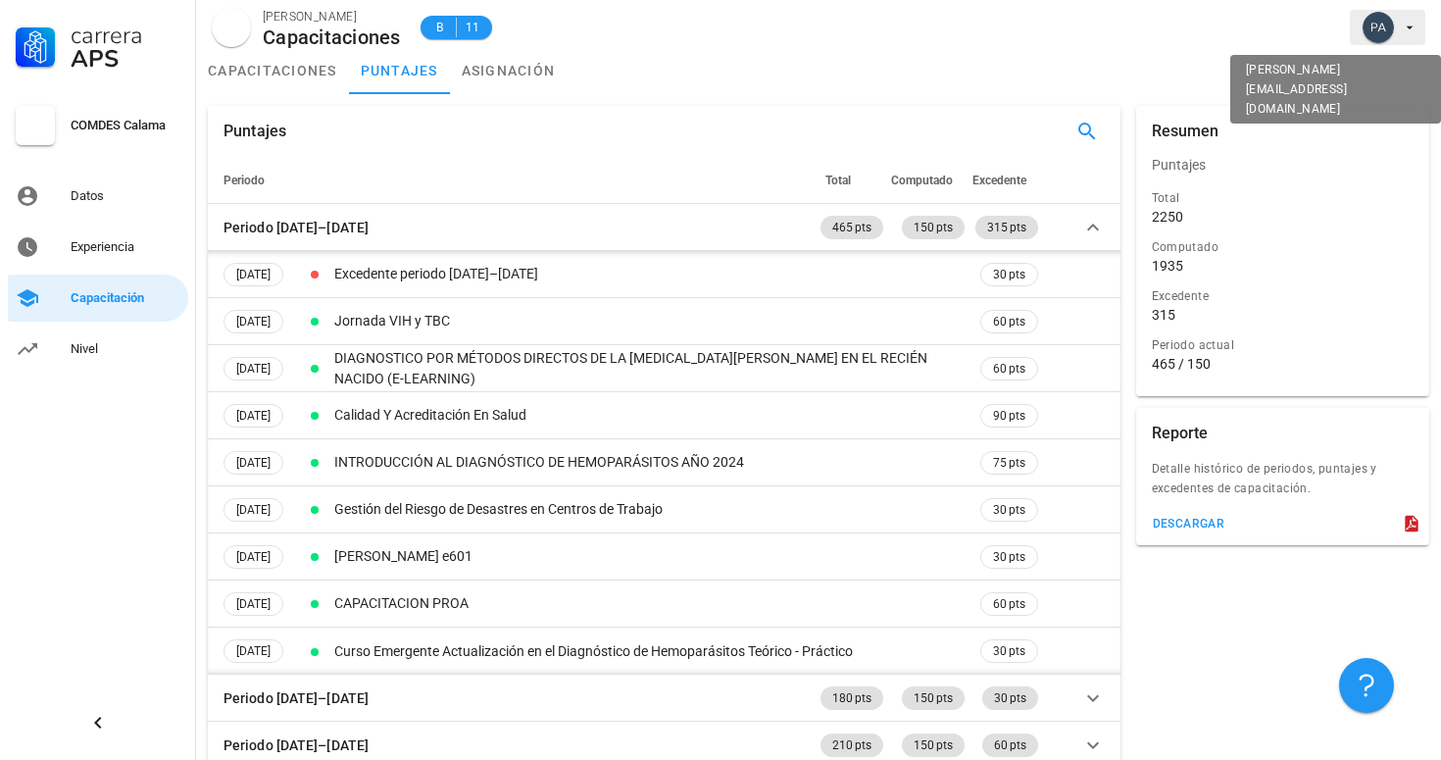
click at [1411, 37] on span "button" at bounding box center [1388, 27] width 60 height 31
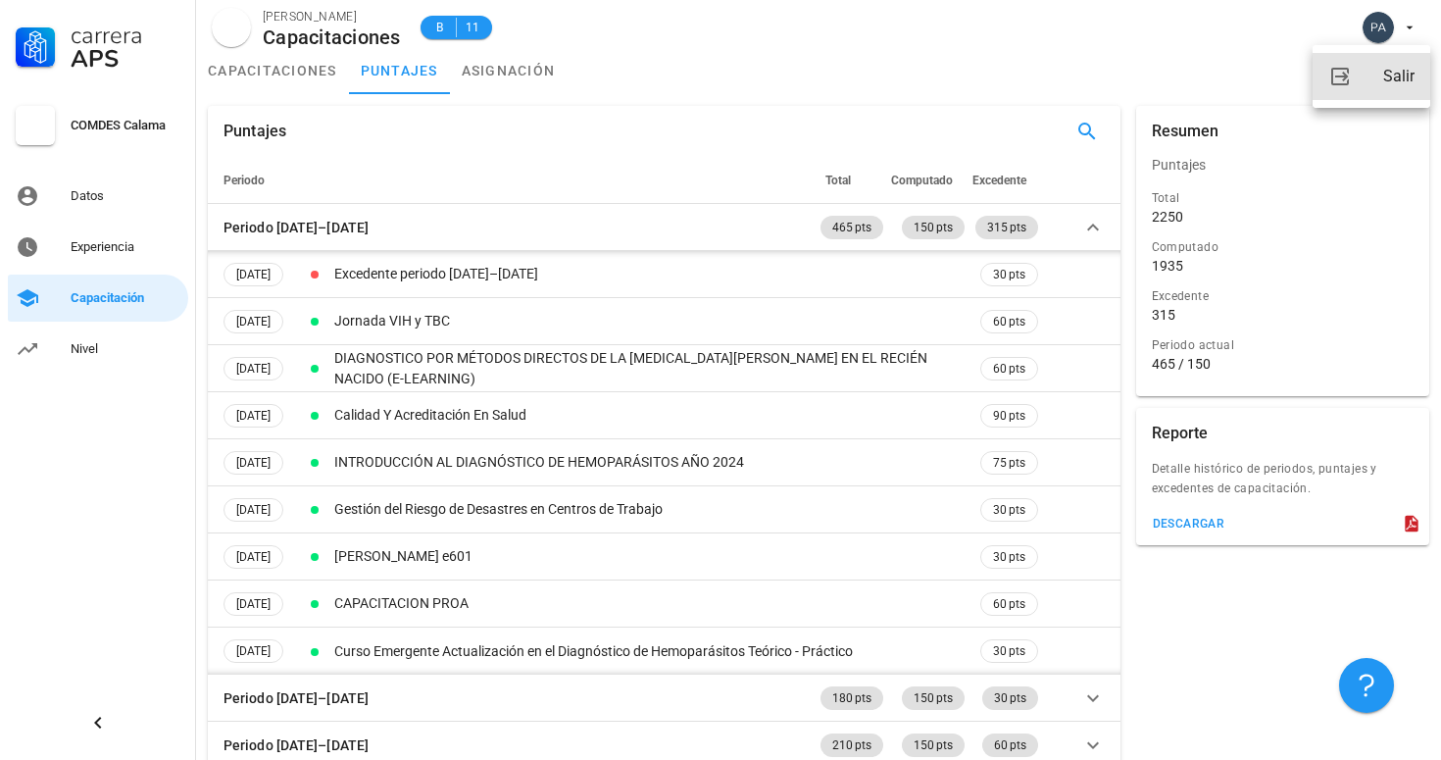
click at [1402, 78] on div "Salir" at bounding box center [1399, 76] width 31 height 39
